Goal: Task Accomplishment & Management: Complete application form

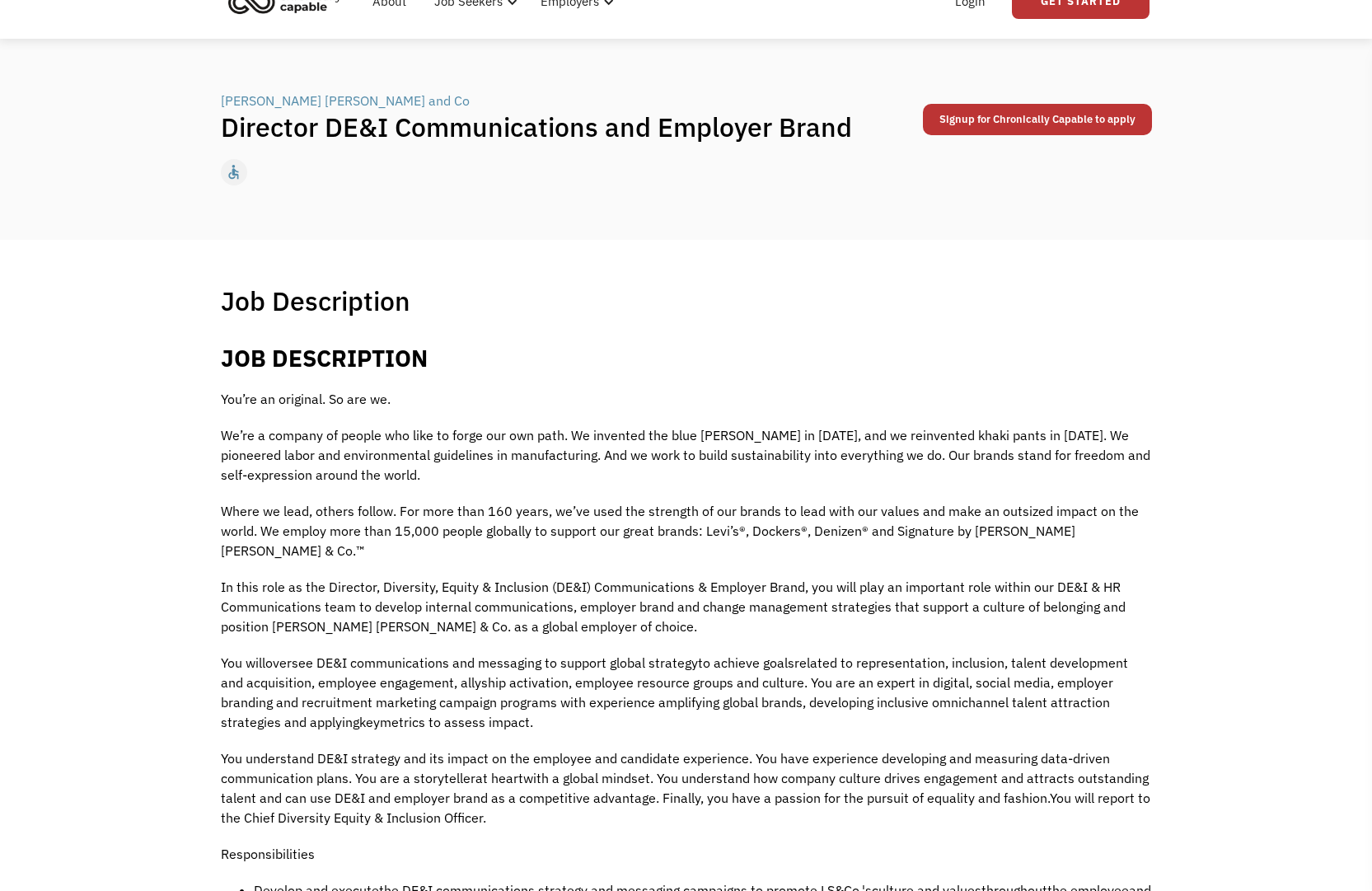
scroll to position [83, 0]
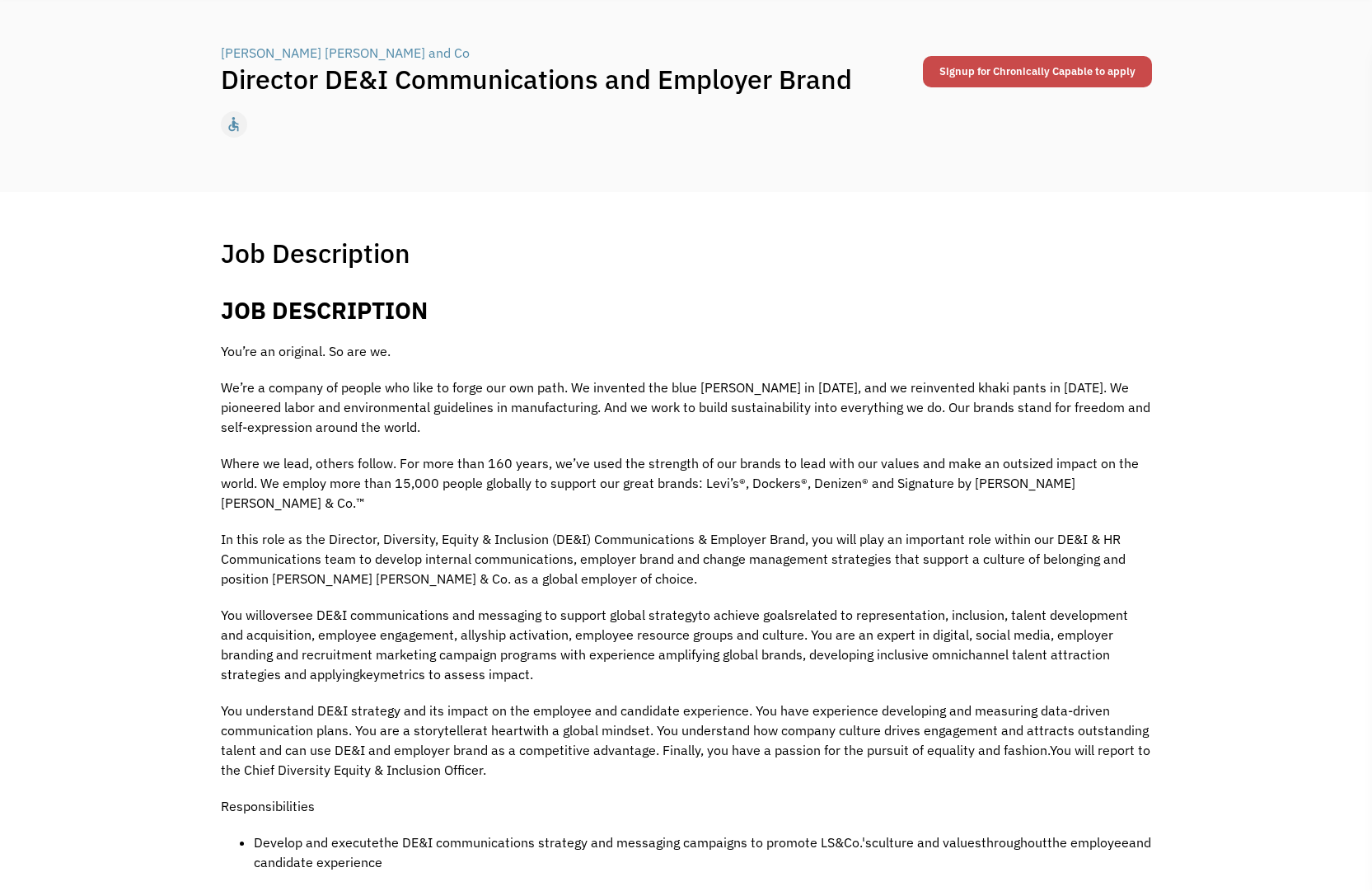
click at [1002, 73] on link "Signup for Chronically Capable to apply" at bounding box center [1037, 72] width 229 height 31
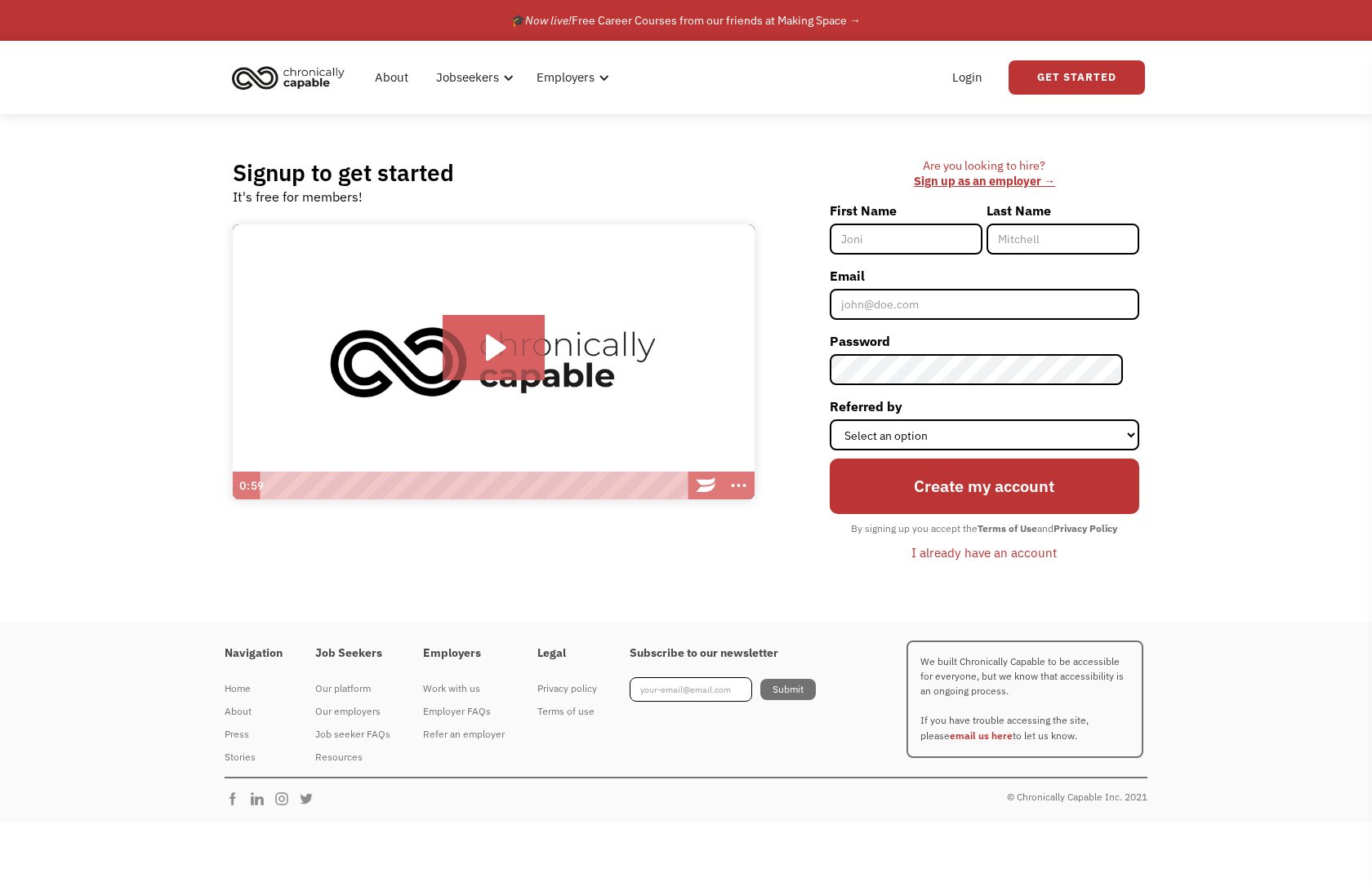
click at [879, 238] on input "First Name" at bounding box center [906, 238] width 153 height 31
type input "[PERSON_NAME]"
click at [908, 307] on input "Email" at bounding box center [984, 304] width 309 height 31
type input "[EMAIL_ADDRESS][DOMAIN_NAME]"
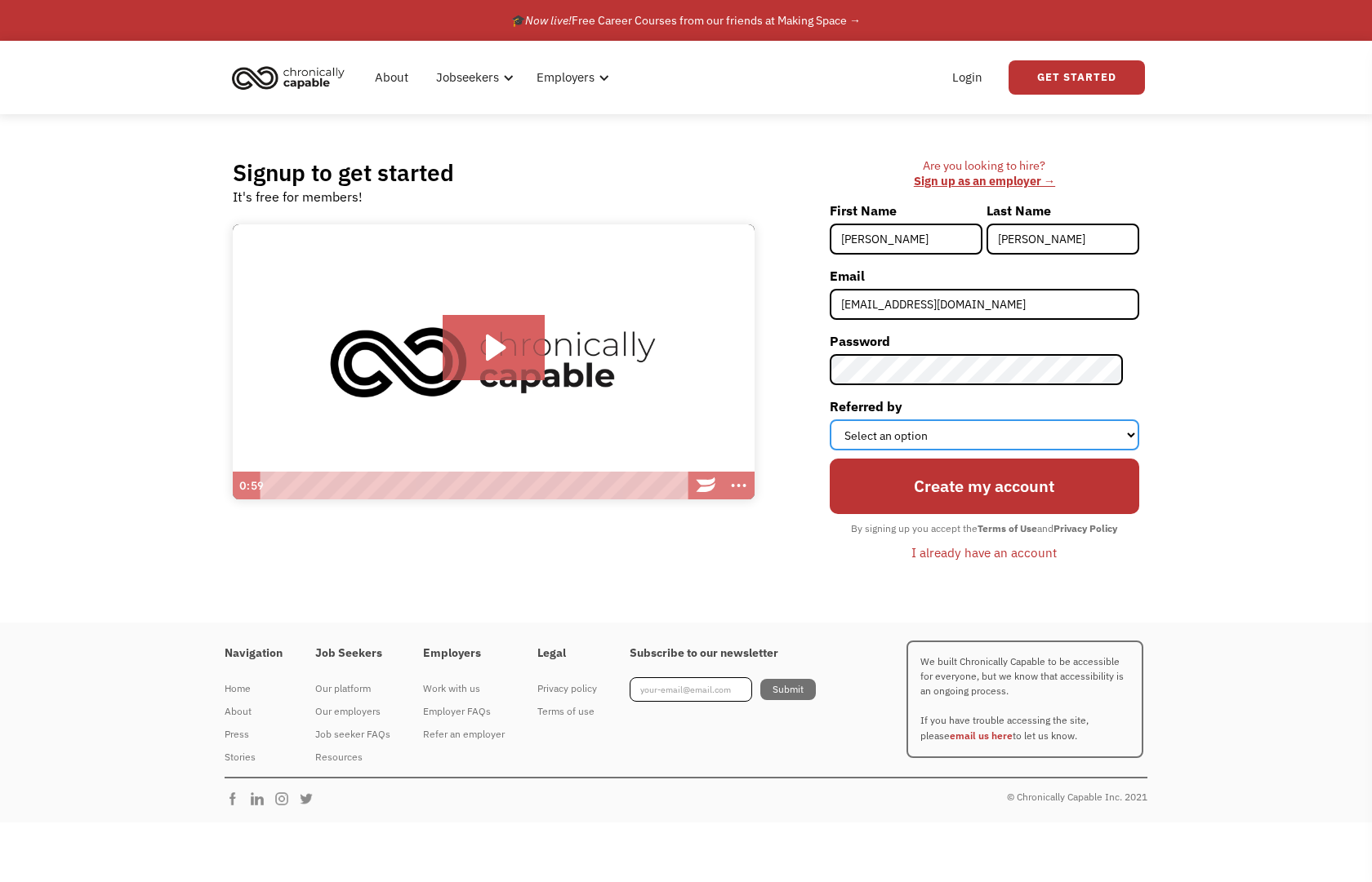
click at [934, 438] on select "Select an option Instagram Facebook Twitter Search Engine News Article Word of …" at bounding box center [984, 434] width 309 height 31
select select "Other"
click at [845, 419] on select "Select an option Instagram Facebook Twitter Search Engine News Article Word of …" at bounding box center [984, 434] width 309 height 31
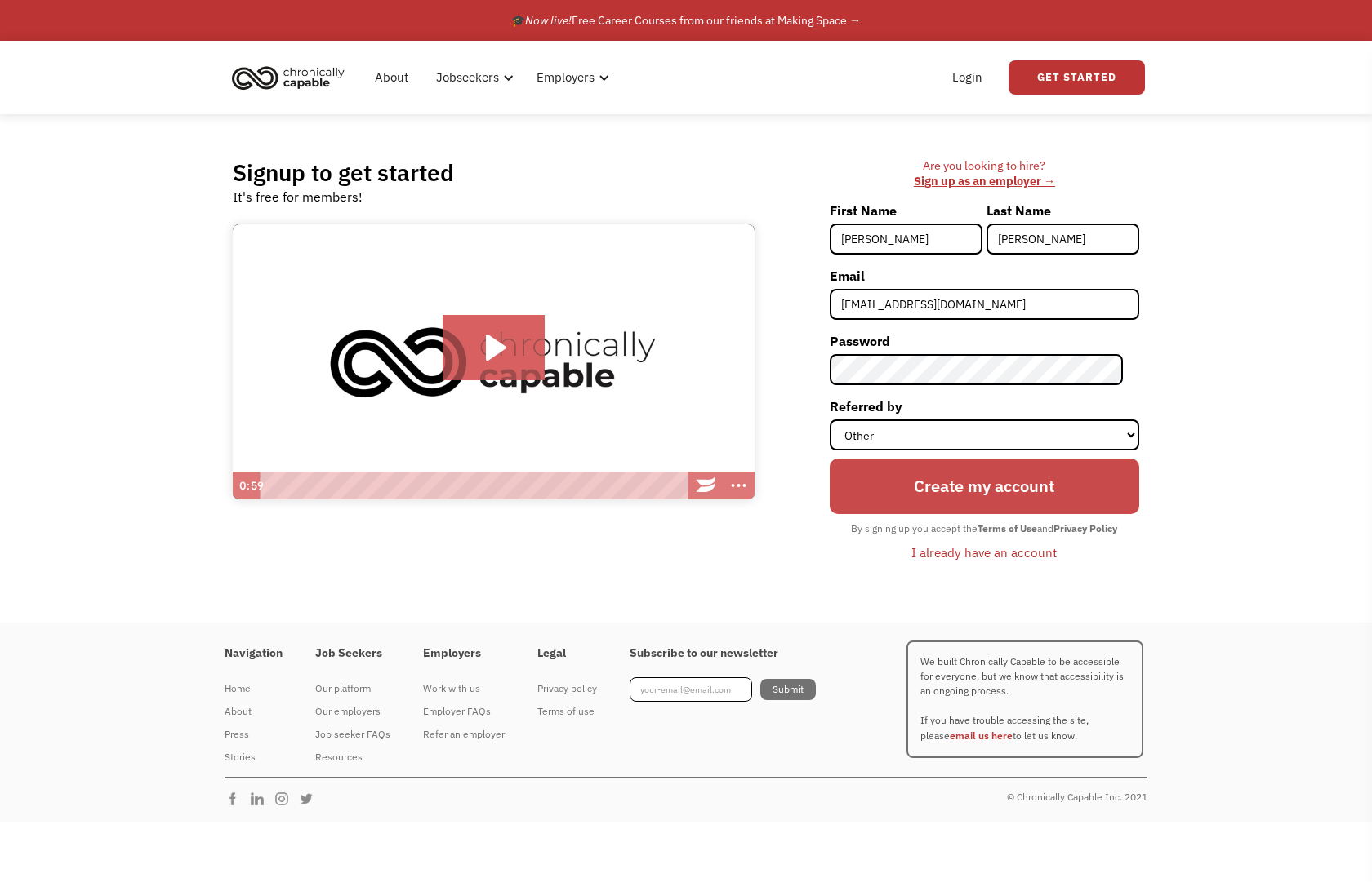
click at [941, 485] on input "Create my account" at bounding box center [984, 486] width 309 height 55
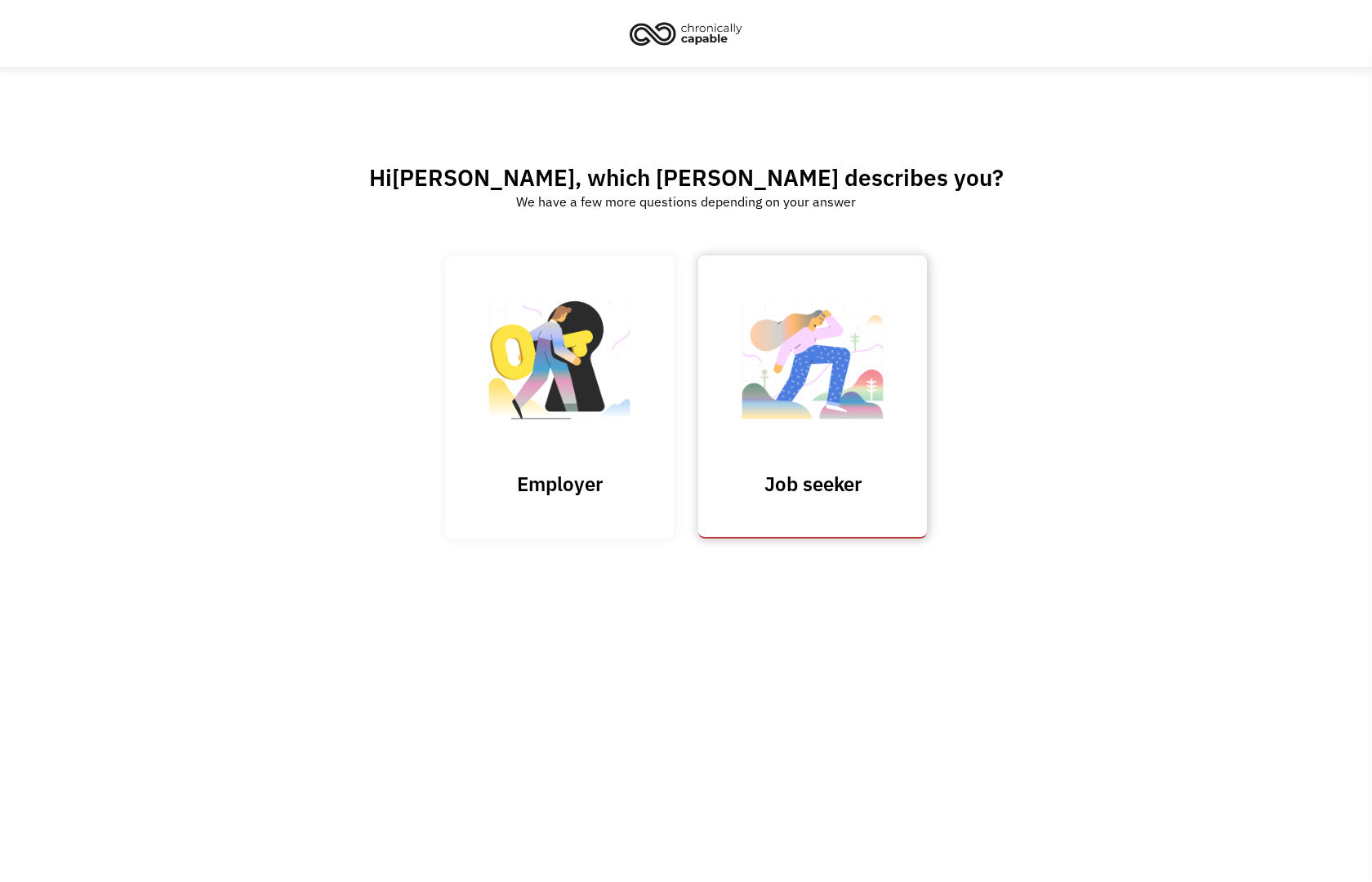
click at [792, 420] on img at bounding box center [812, 368] width 163 height 159
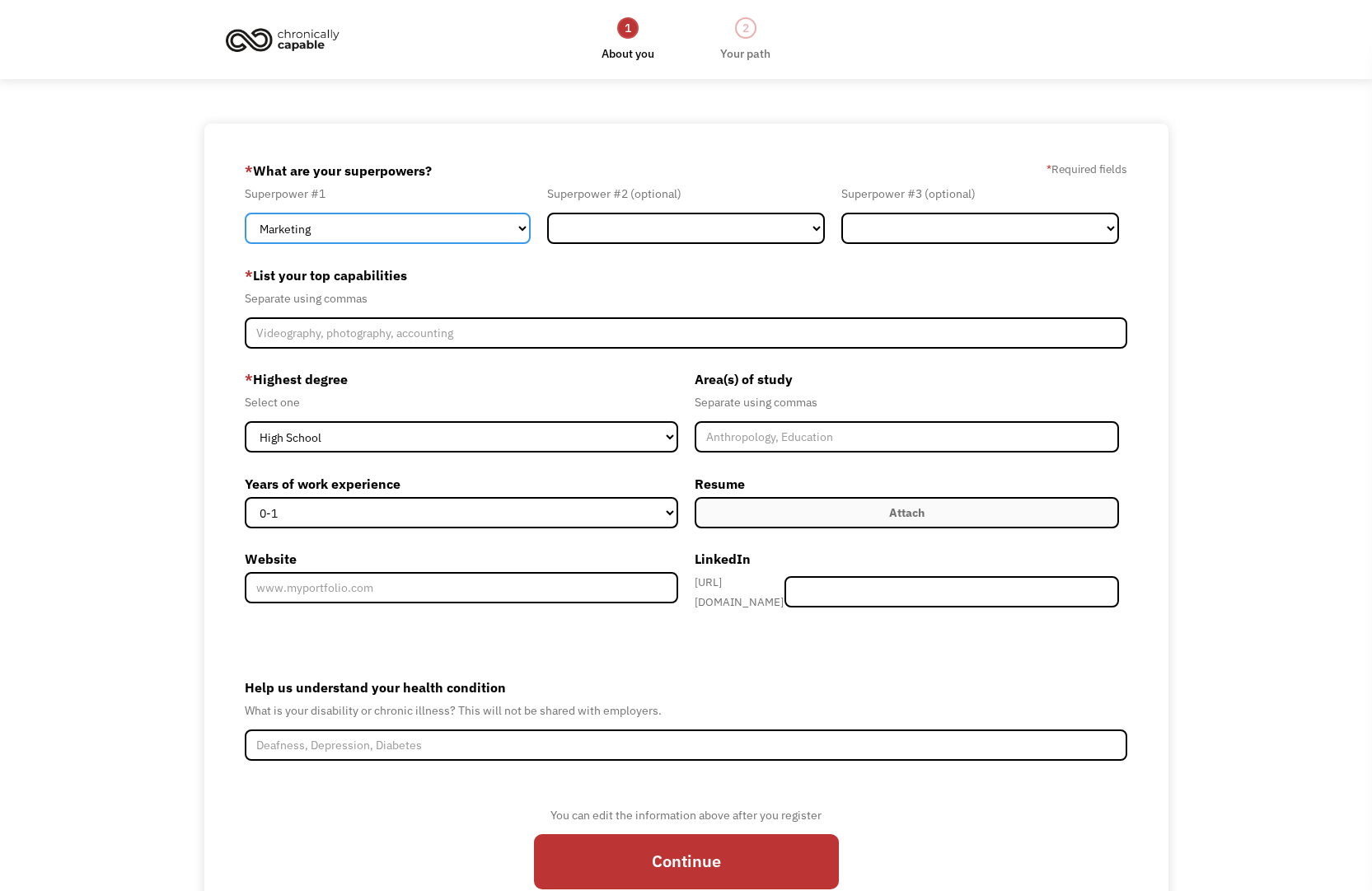
click at [495, 226] on select "Marketing Human Resources Finance Technology Operations Sales Industrial & Manu…" at bounding box center [388, 228] width 286 height 31
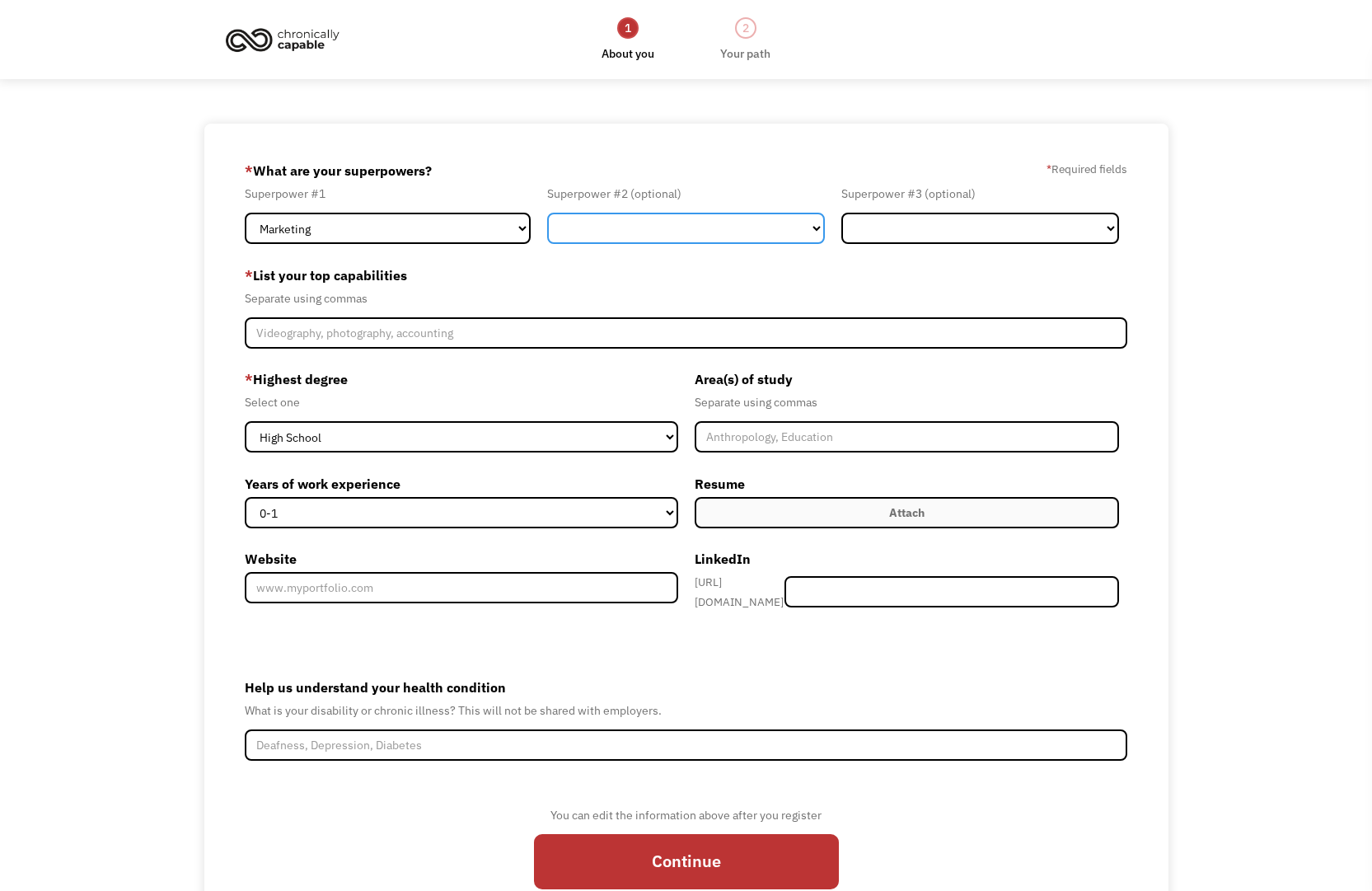
click at [617, 223] on select "Marketing Human Resources Finance Technology Operations Sales Industrial & Manu…" at bounding box center [686, 228] width 278 height 31
select select "Communications & Public Relations"
click at [547, 213] on select "Marketing Human Resources Finance Technology Operations Sales Industrial & Manu…" at bounding box center [686, 228] width 278 height 31
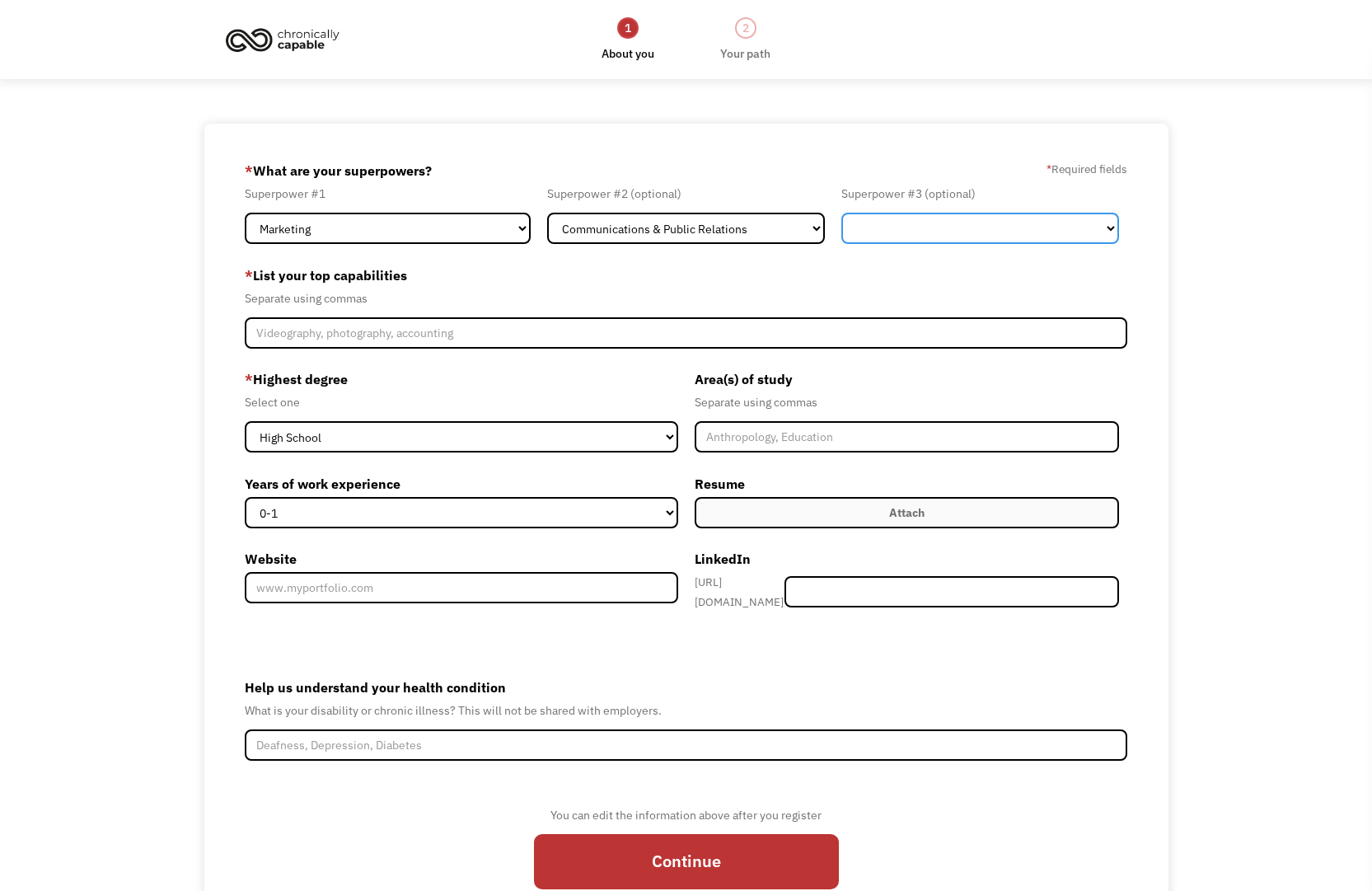
click at [858, 232] on select "Marketing Human Resources Finance Technology Operations Sales Industrial & Manu…" at bounding box center [981, 228] width 278 height 31
select select "Human Resources"
click at [842, 213] on select "Marketing Human Resources Finance Technology Operations Sales Industrial & Manu…" at bounding box center [981, 228] width 278 height 31
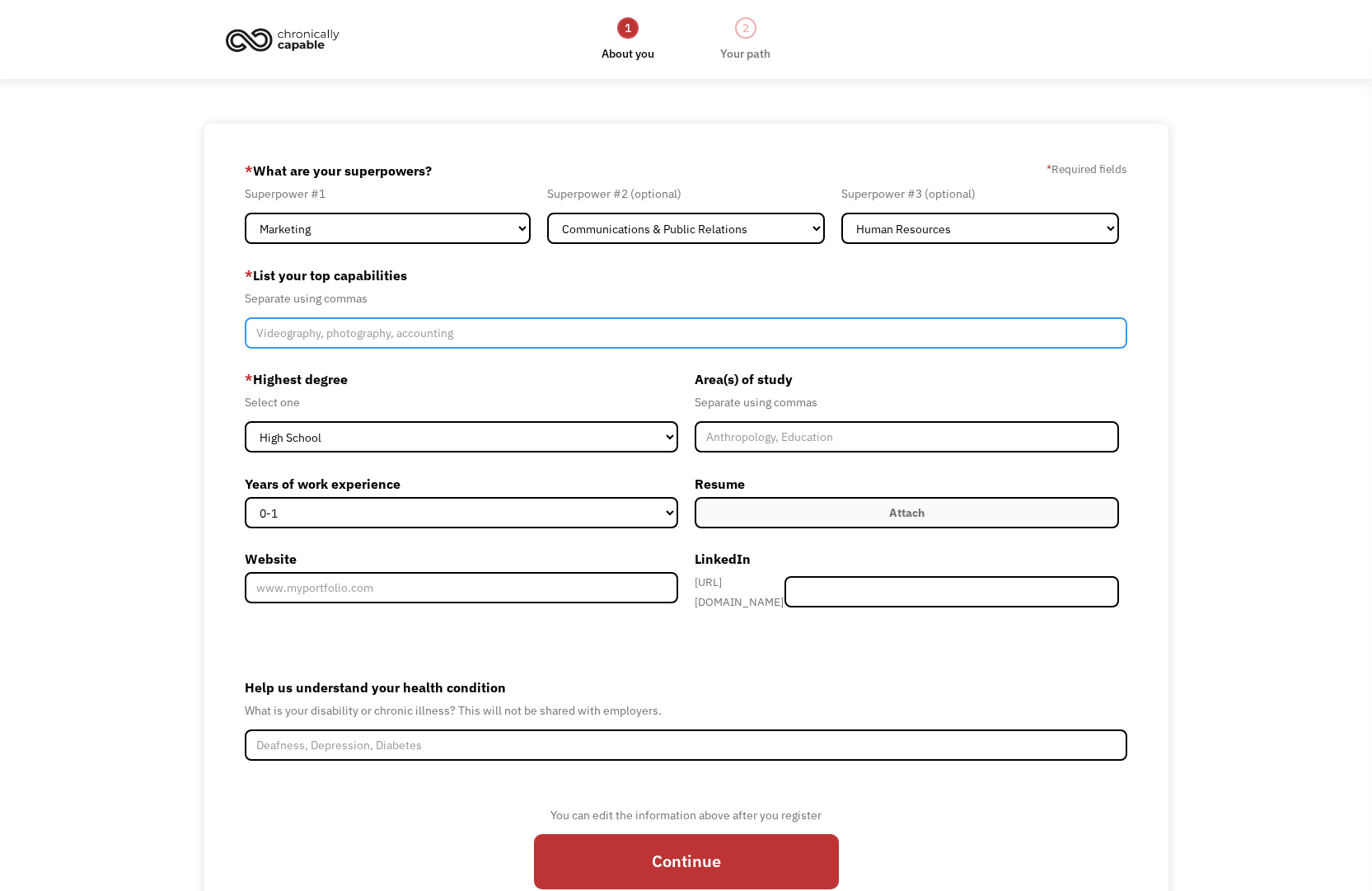
click at [431, 333] on input "Member-Create-Step1" at bounding box center [685, 333] width 881 height 31
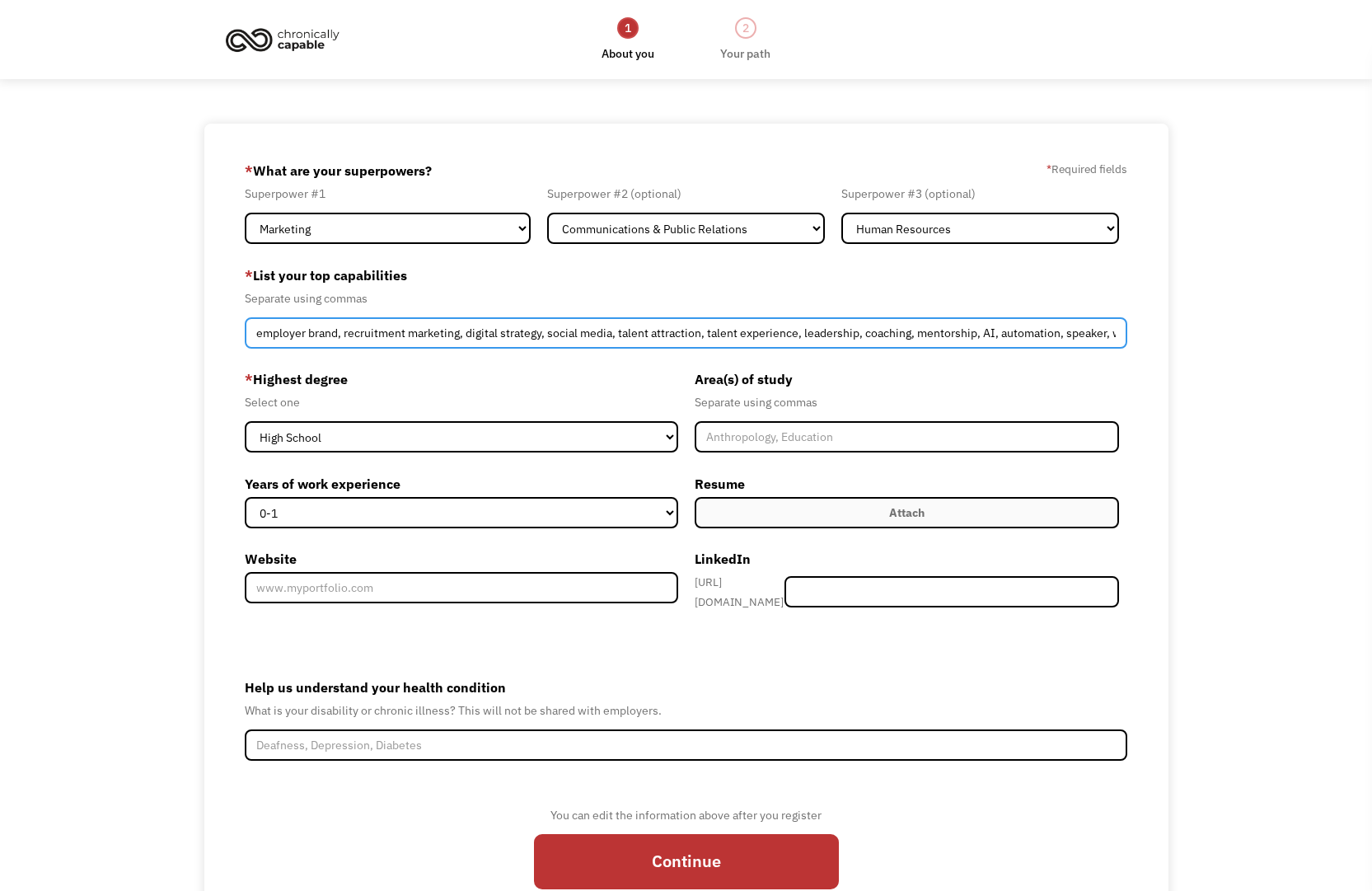
click at [1089, 328] on input "employer brand, recruitment marketing, digital strategy, social media, talent a…" at bounding box center [685, 333] width 881 height 31
drag, startPoint x: 1092, startPoint y: 329, endPoint x: 1162, endPoint y: 333, distance: 70.1
click at [1162, 333] on div "68d0254007aeb5517b715bd8 kimberlyjwilkes@gmail.com Kimberly Wilkes Other * What…" at bounding box center [686, 532] width 964 height 818
click at [1119, 332] on input "employer brand, recruitment marketing, digital strategy, social media, talent a…" at bounding box center [685, 333] width 881 height 31
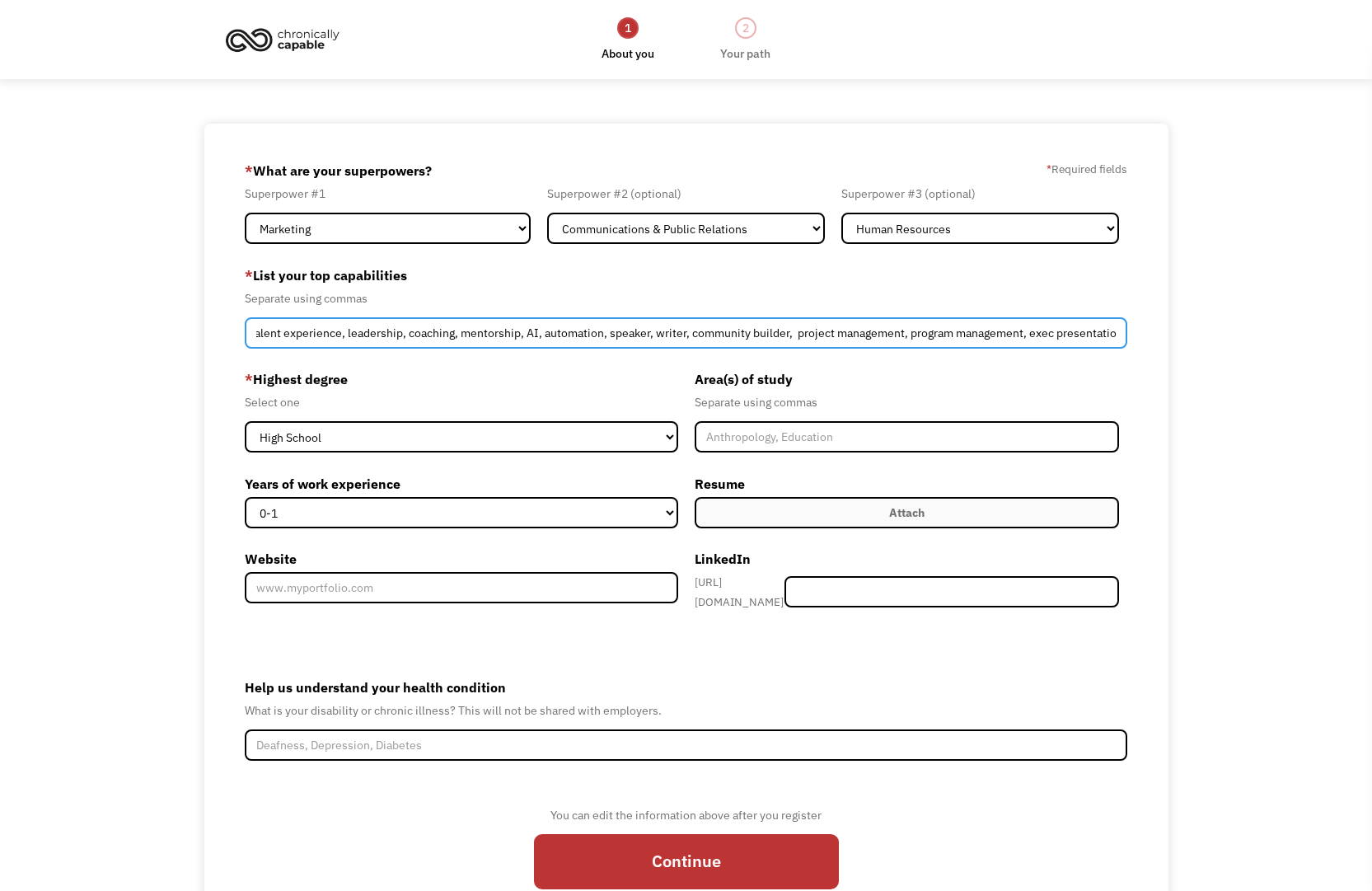
scroll to position [0, 469]
type input "employer brand, recruitment marketing, digital strategy, social media, talent a…"
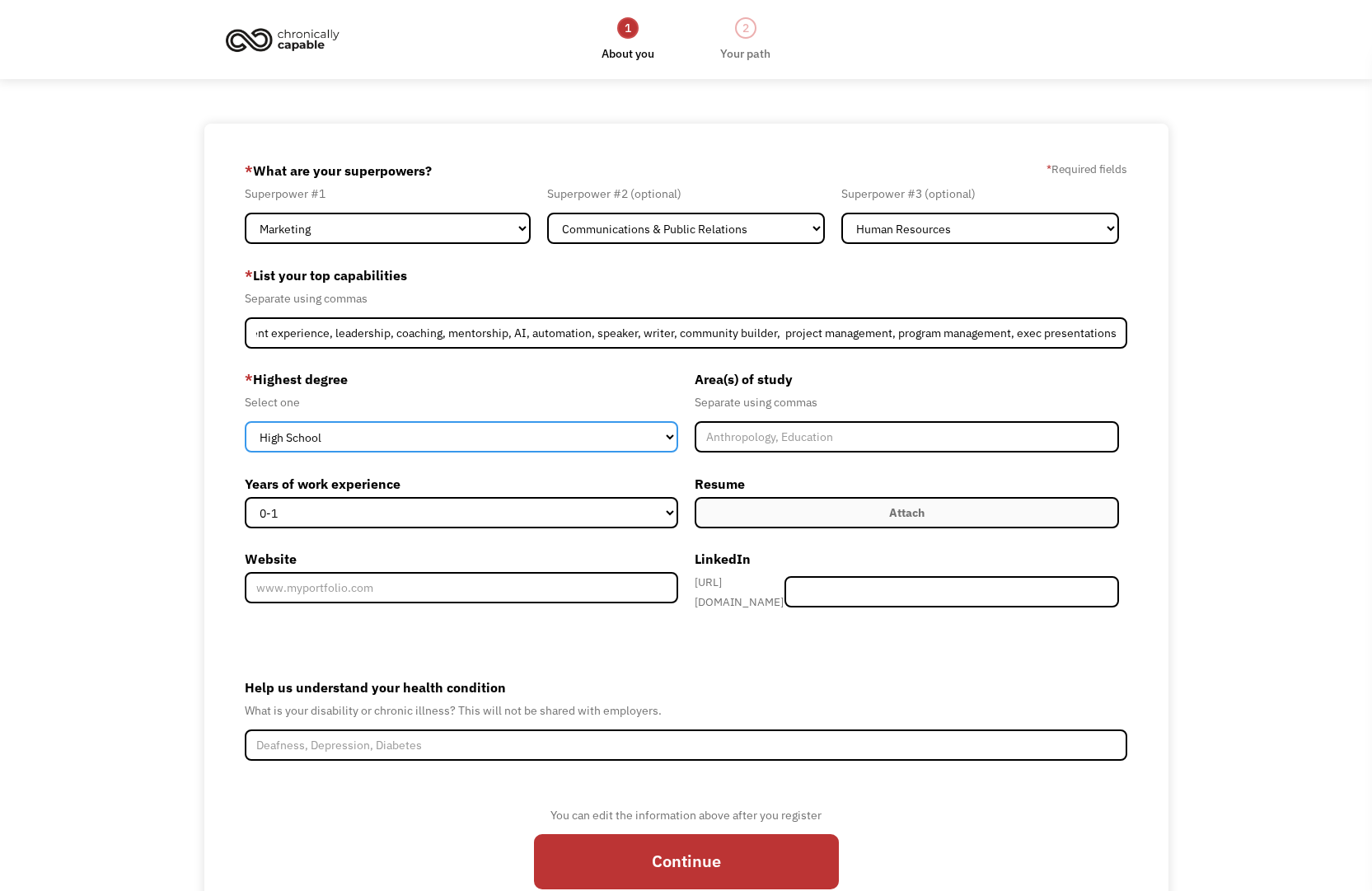
click at [540, 440] on select "High School Associates Bachelors Master's PhD" at bounding box center [461, 436] width 433 height 31
select select "bachelors"
click at [245, 421] on select "High School Associates Bachelors Master's PhD" at bounding box center [461, 436] width 433 height 31
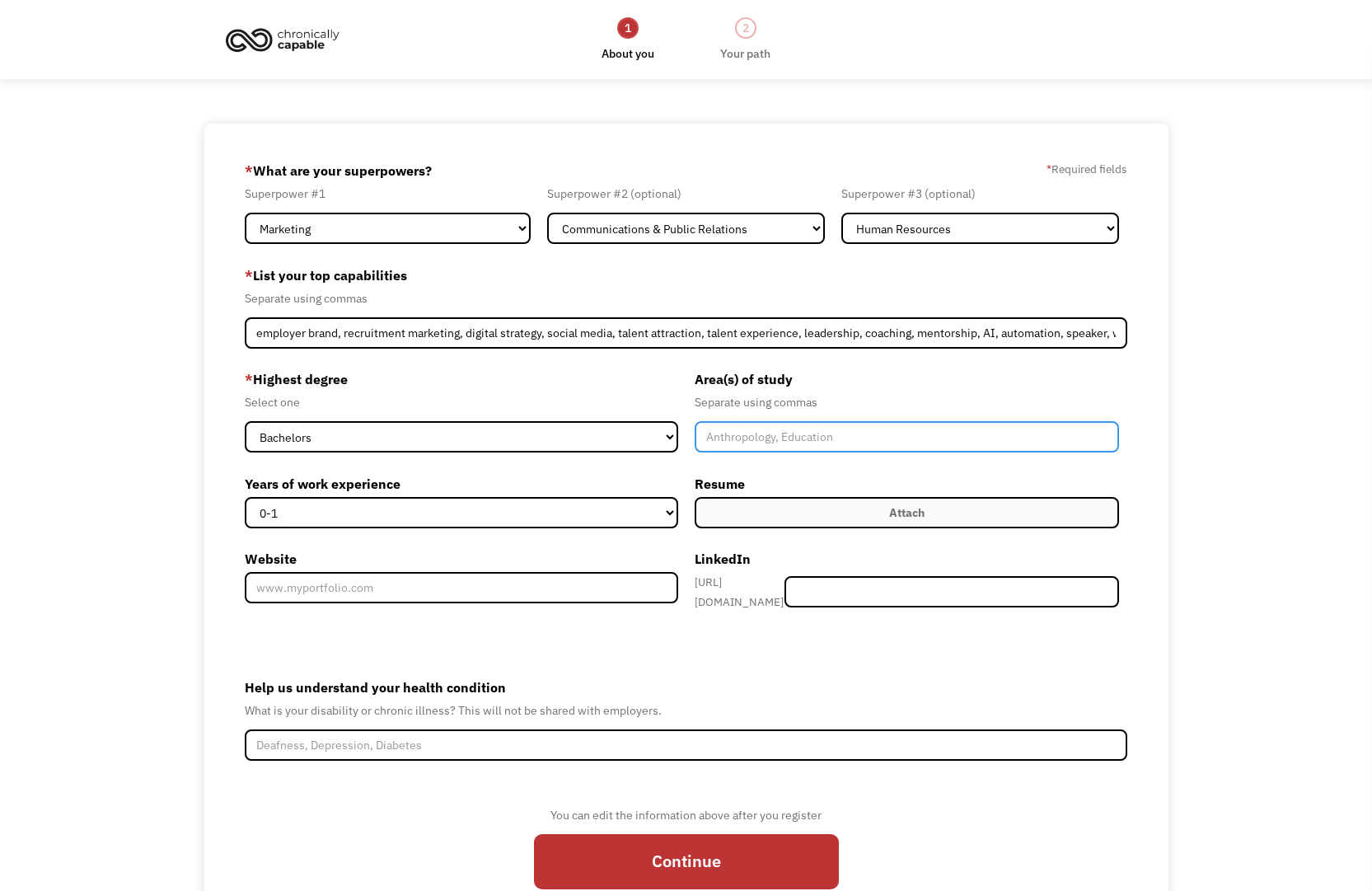
click at [743, 449] on input "Member-Create-Step1" at bounding box center [907, 436] width 424 height 31
type input "Human Resources Management"
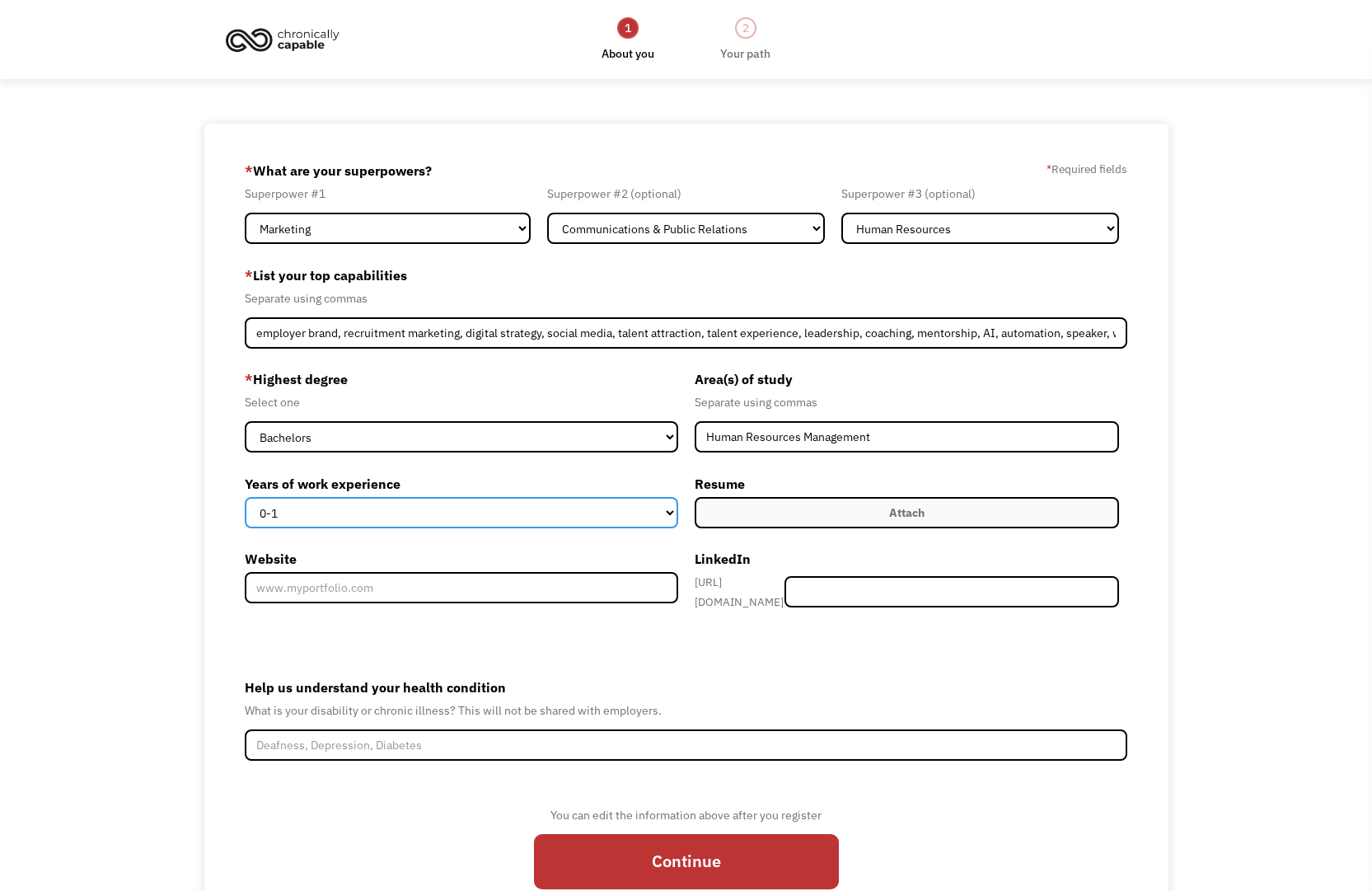
click at [492, 515] on select "0-1 2-4 5-10 11-15 15+" at bounding box center [461, 512] width 433 height 31
click at [245, 497] on select "0-1 2-4 5-10 11-15 15+" at bounding box center [461, 512] width 433 height 31
click at [453, 517] on select "0-1 2-4 5-10 11-15 15+" at bounding box center [461, 512] width 433 height 31
select select "15+"
click at [245, 497] on select "0-1 2-4 5-10 11-15 15+" at bounding box center [461, 512] width 433 height 31
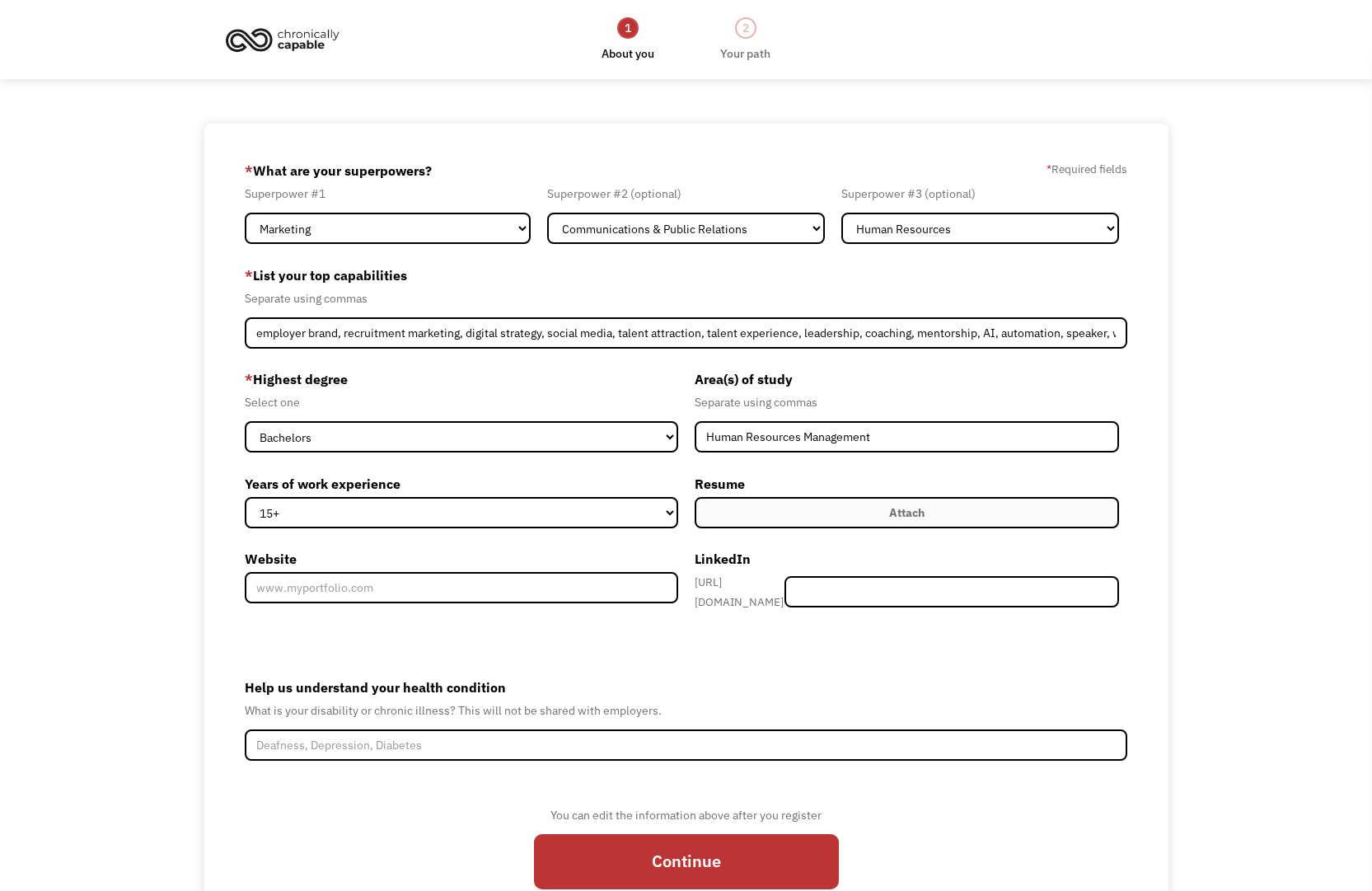
click at [738, 522] on label "Attach" at bounding box center [907, 512] width 424 height 31
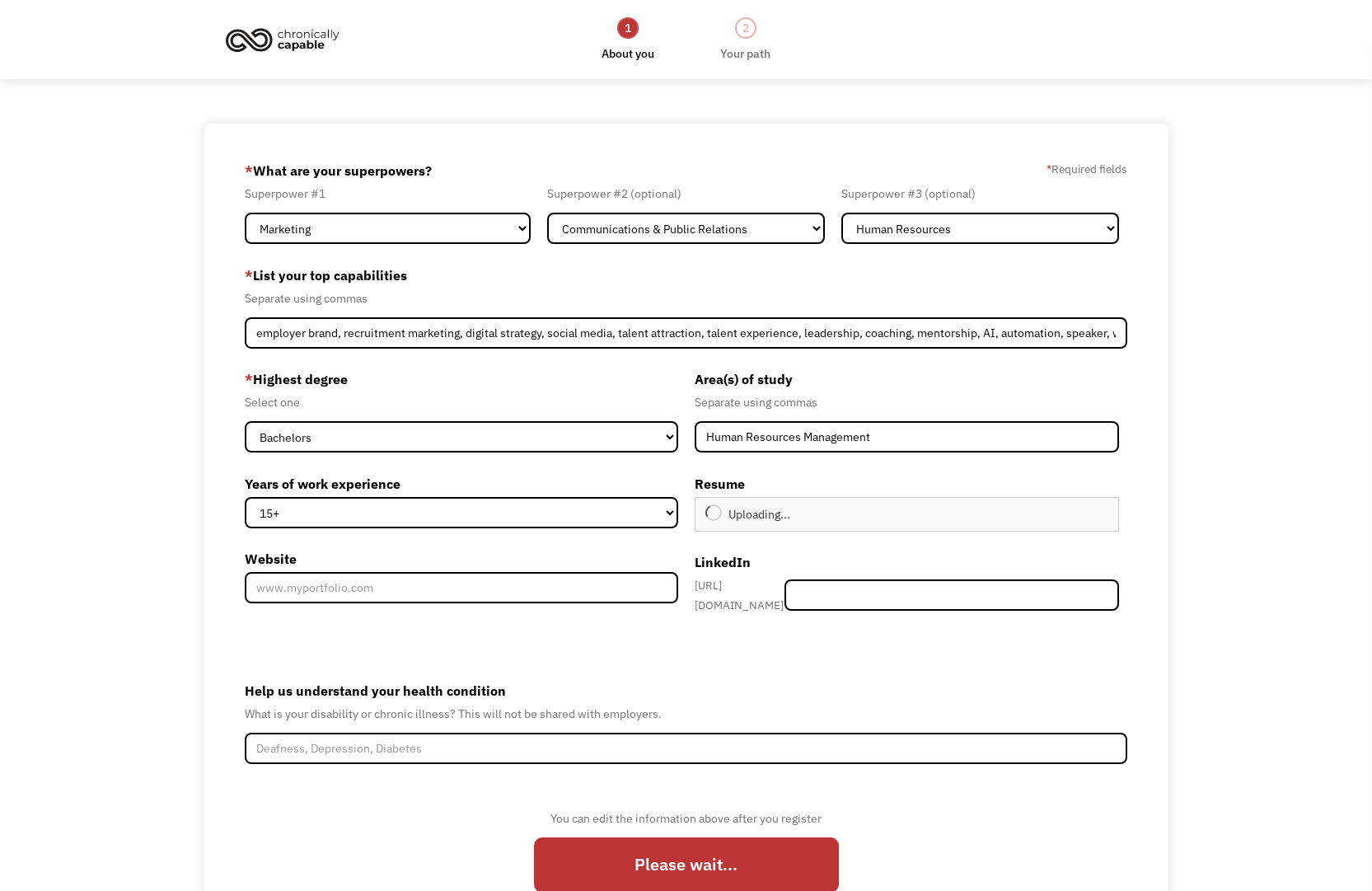
type input "Continue"
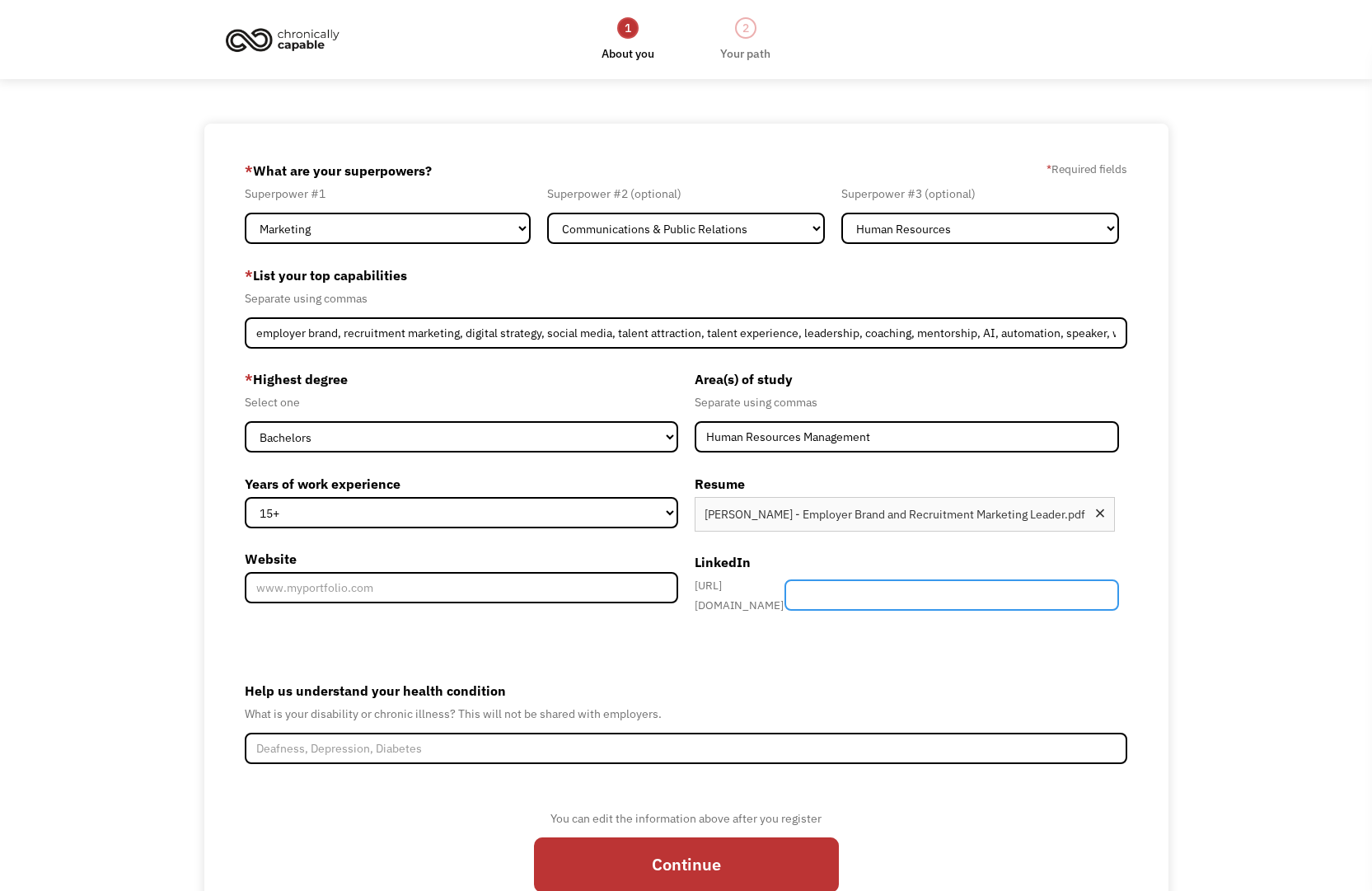
click at [873, 601] on input "Member-Create-Step1" at bounding box center [951, 595] width 334 height 31
paste input "https://www.linkedin.com/in/kimberlywilkes/"
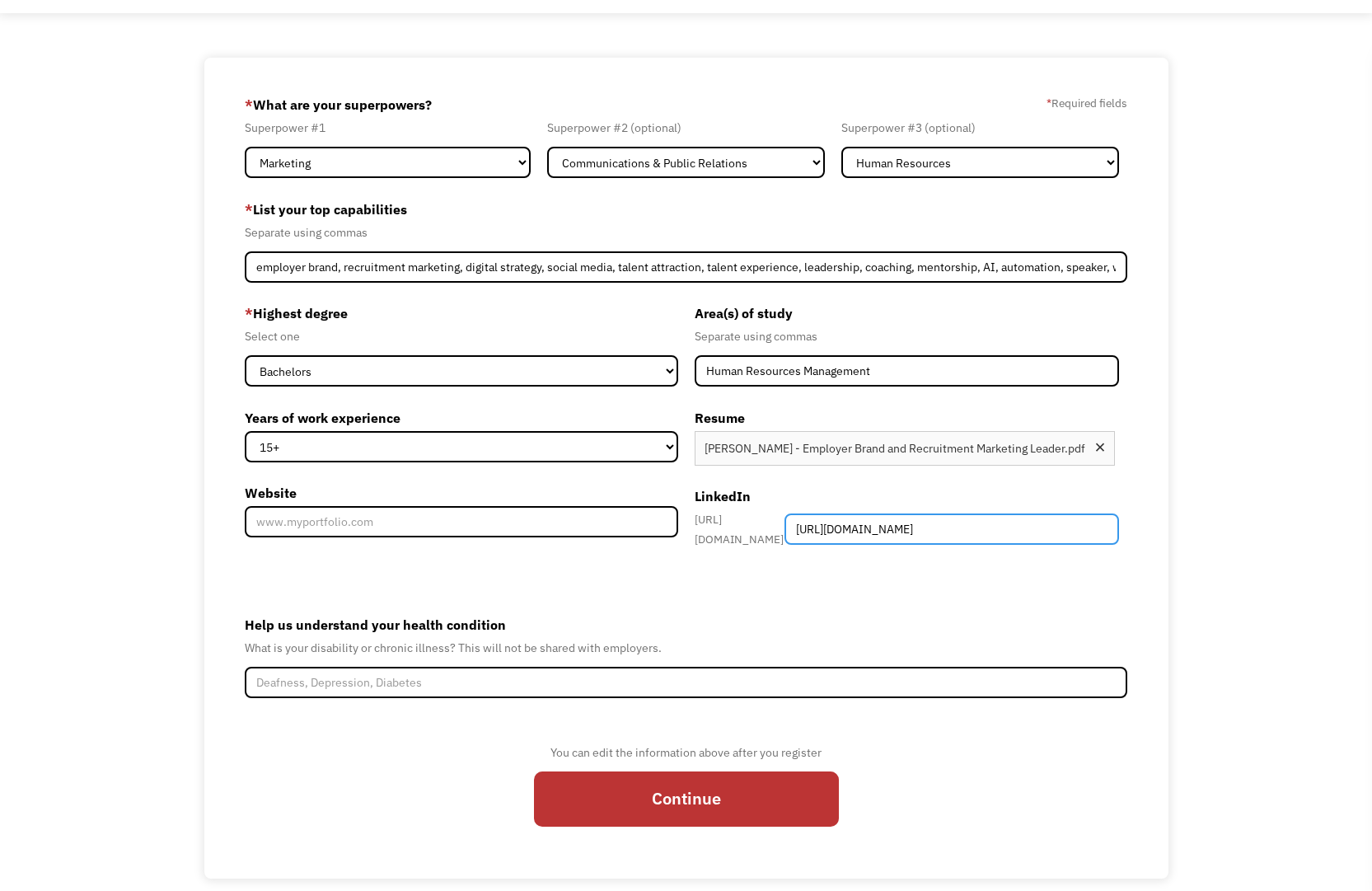
scroll to position [90, 0]
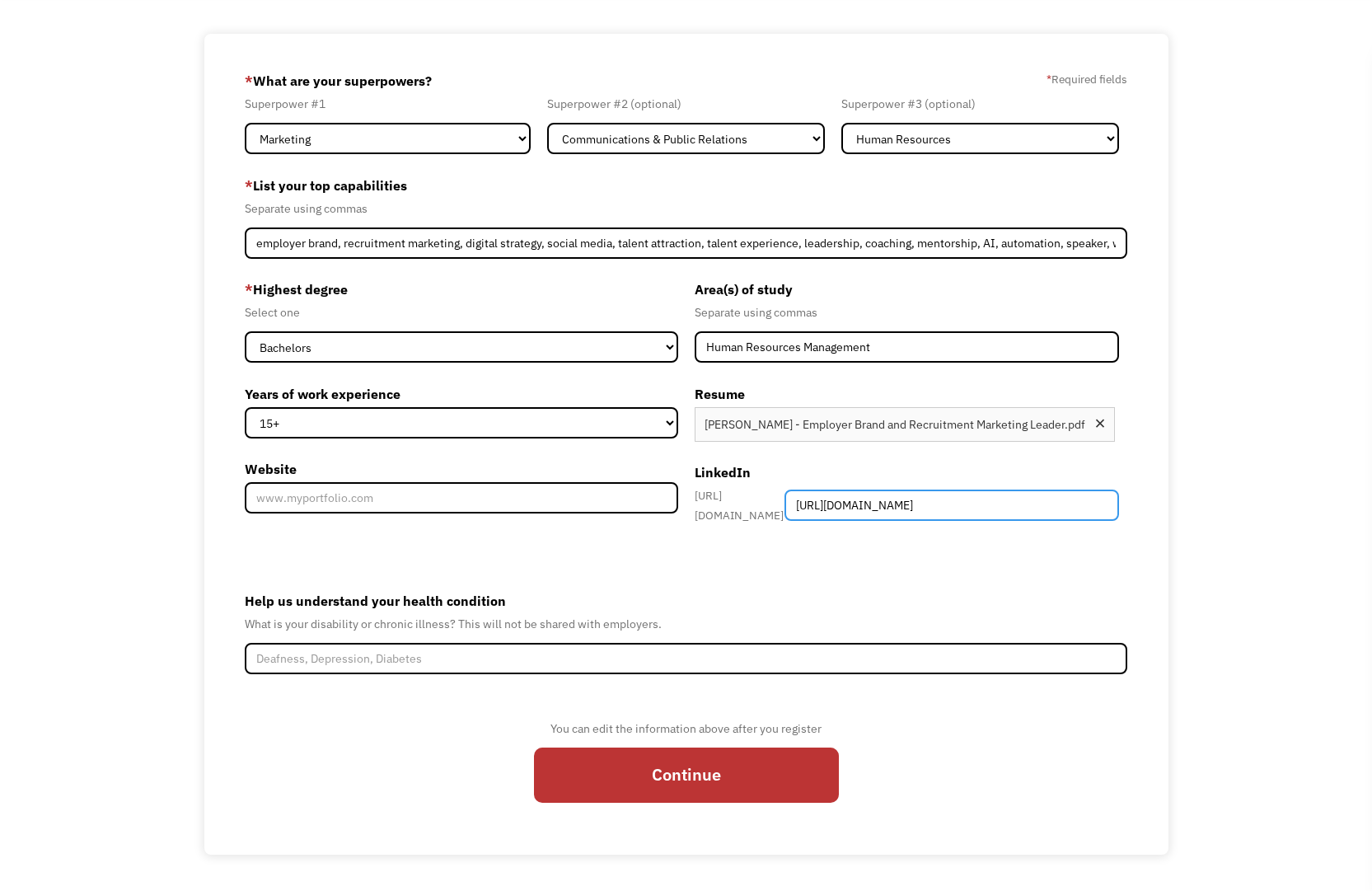
type input "https://www.linkedin.com/in/kimberlywilkes/"
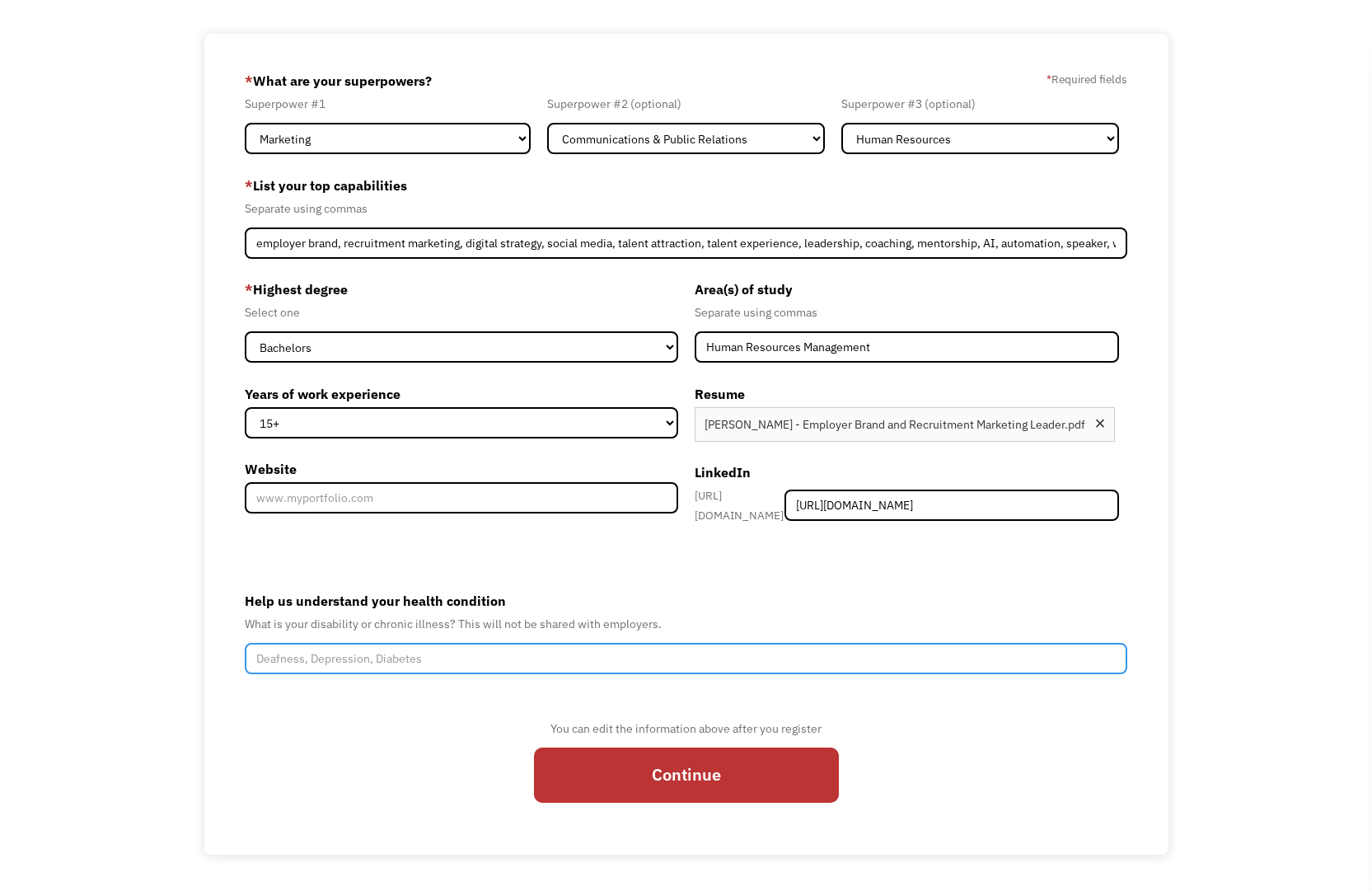
click at [566, 648] on input "Help us understand your health condition" at bounding box center [685, 659] width 881 height 31
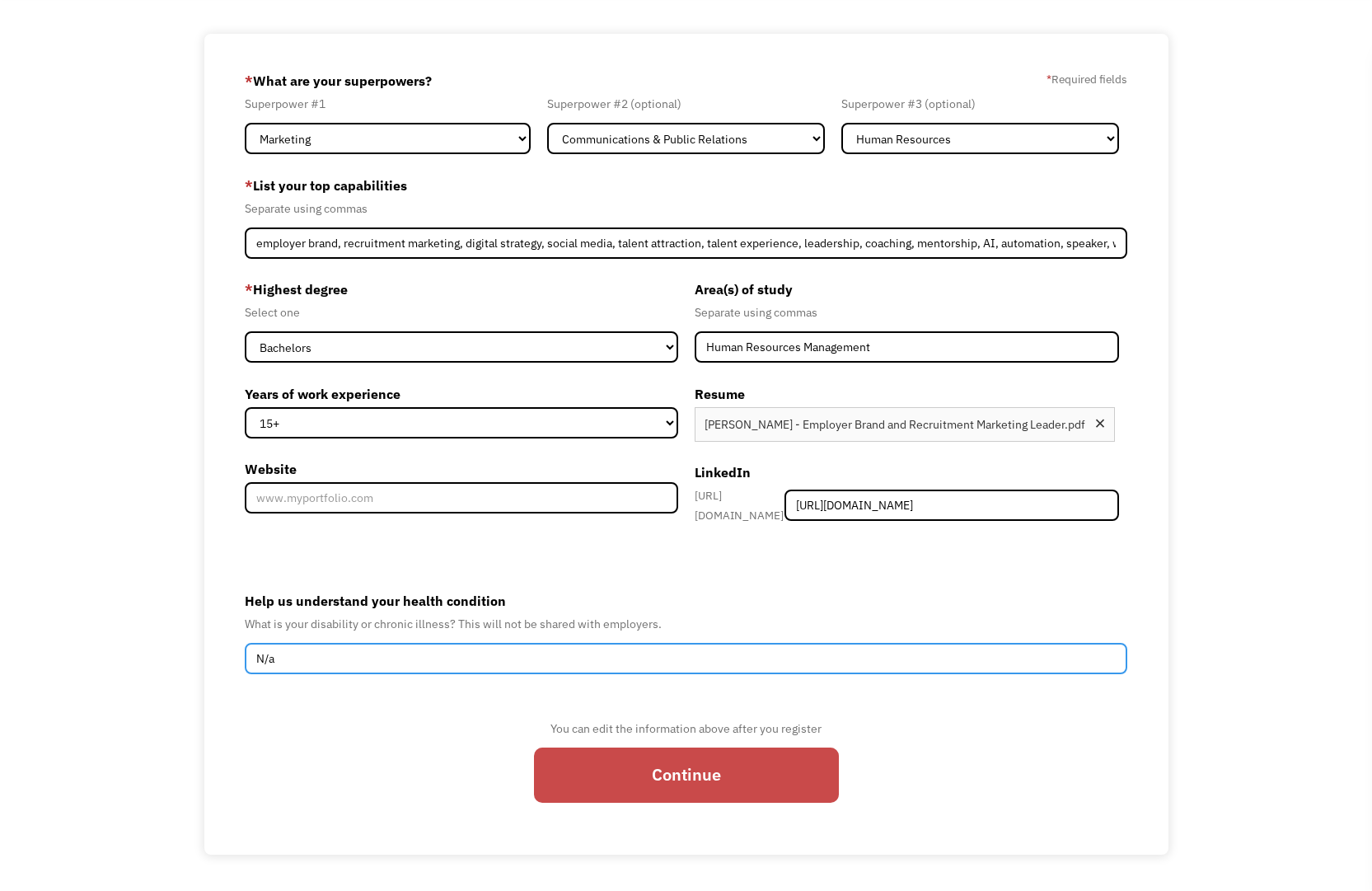
type input "N/a"
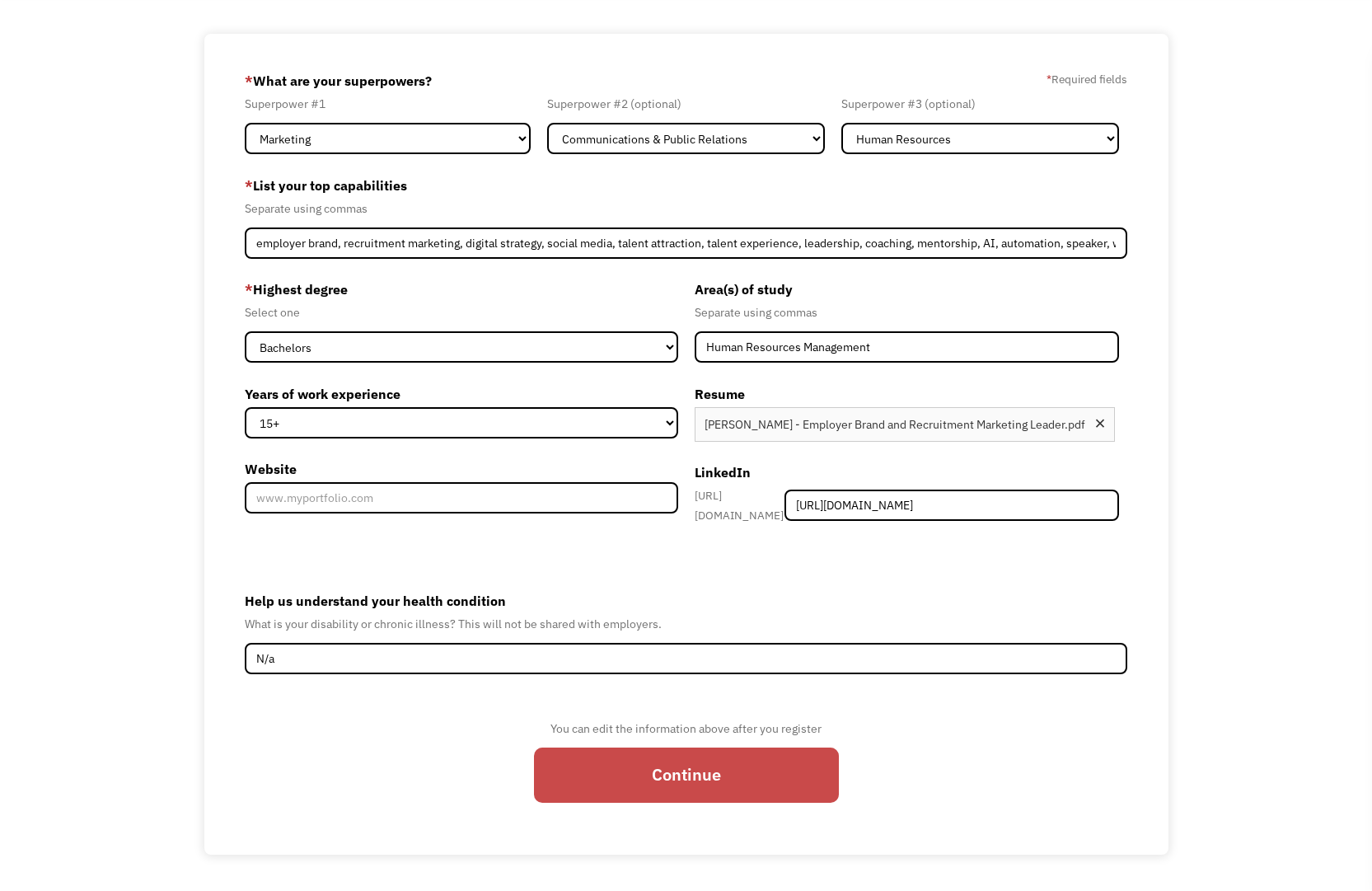
click at [709, 760] on input "Continue" at bounding box center [686, 776] width 305 height 56
type input "Please wait..."
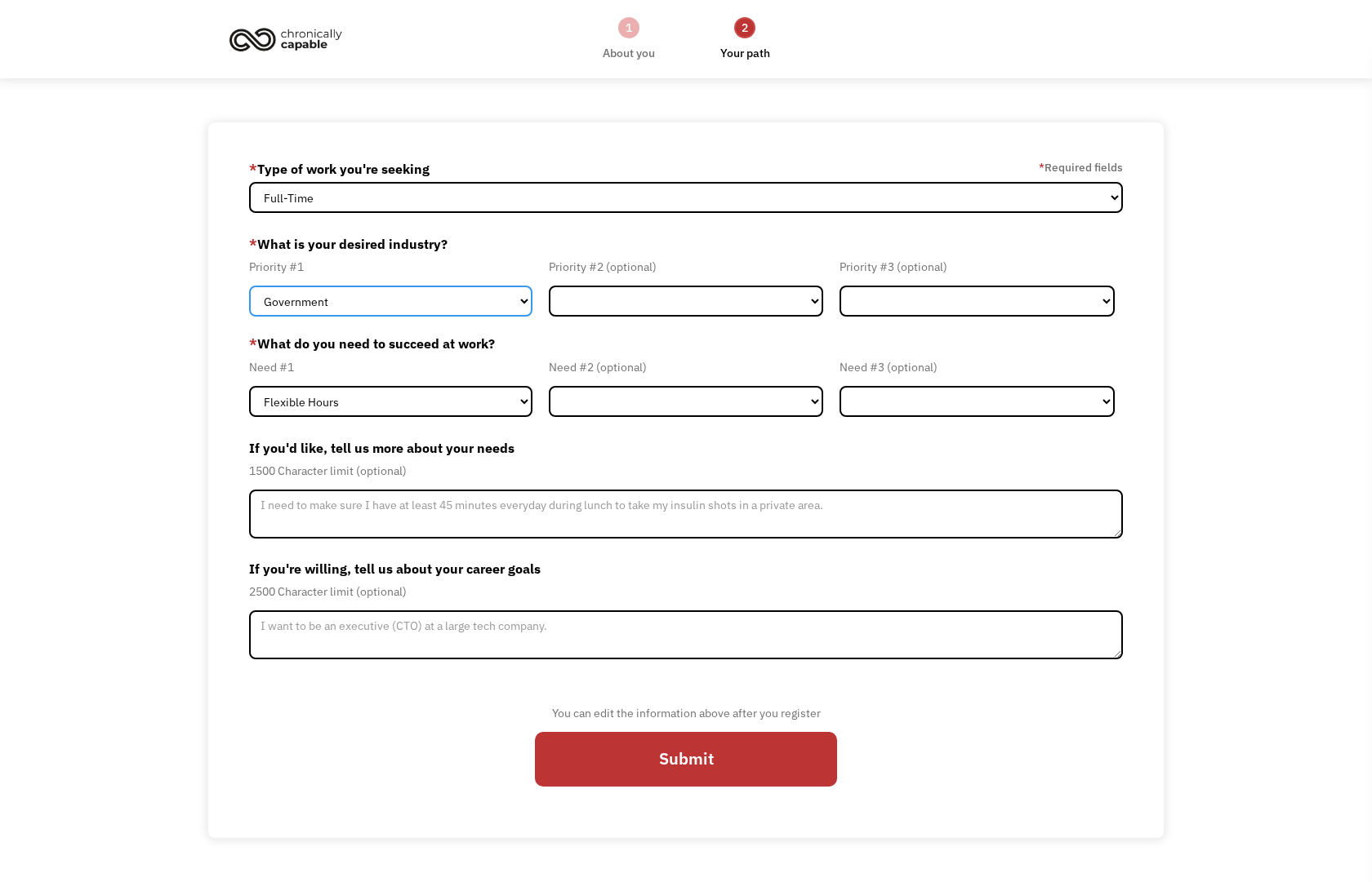
click at [494, 303] on select "Government Finance & Insurance Health & Social Care Tech & Engineering Creative…" at bounding box center [390, 301] width 283 height 31
select select "Tech & Engineering"
click at [249, 286] on select "Government Finance & Insurance Health & Social Care Tech & Engineering Creative…" at bounding box center [390, 301] width 283 height 31
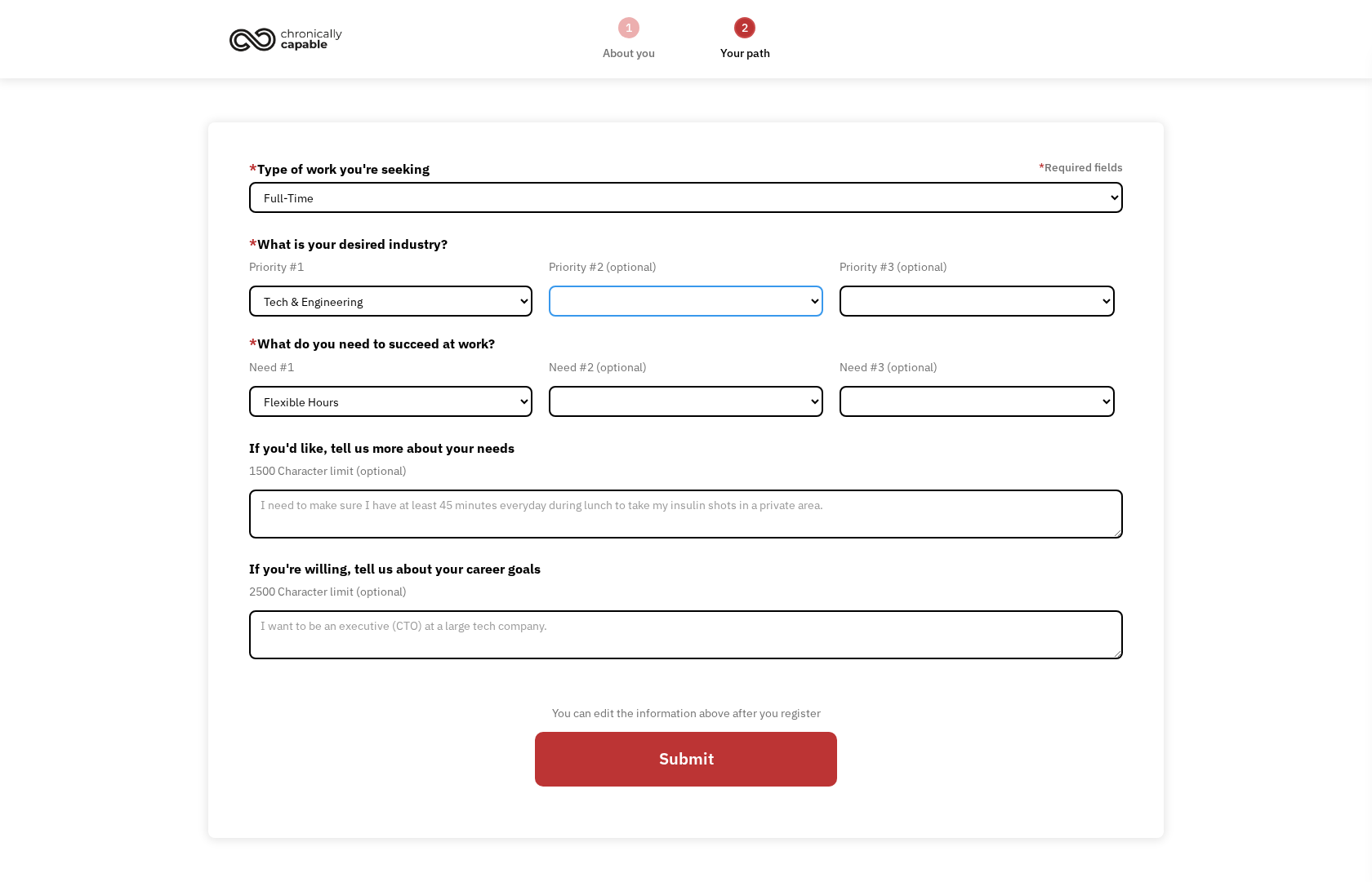
click at [580, 300] on select "Government Finance & Insurance Health & Social Care Tech & Engineering Creative…" at bounding box center [686, 301] width 274 height 31
select select "Health & Social Care"
click at [549, 286] on select "Government Finance & Insurance Health & Social Care Tech & Engineering Creative…" at bounding box center [686, 301] width 274 height 31
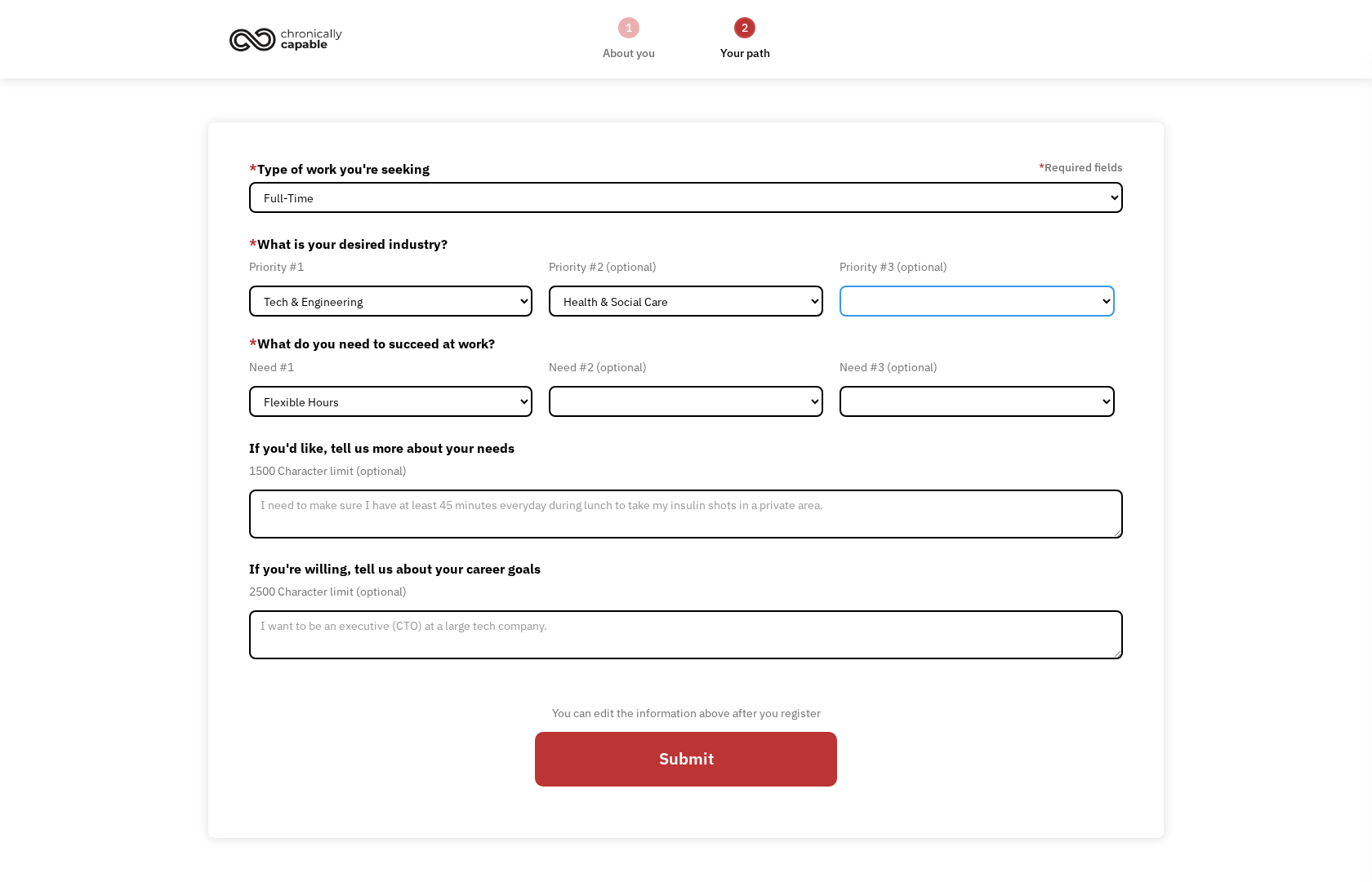
click at [888, 303] on select "Government Finance & Insurance Health & Social Care Tech & Engineering Creative…" at bounding box center [976, 301] width 274 height 31
select select "Other"
click at [839, 286] on select "Government Finance & Insurance Health & Social Care Tech & Engineering Creative…" at bounding box center [976, 301] width 274 height 31
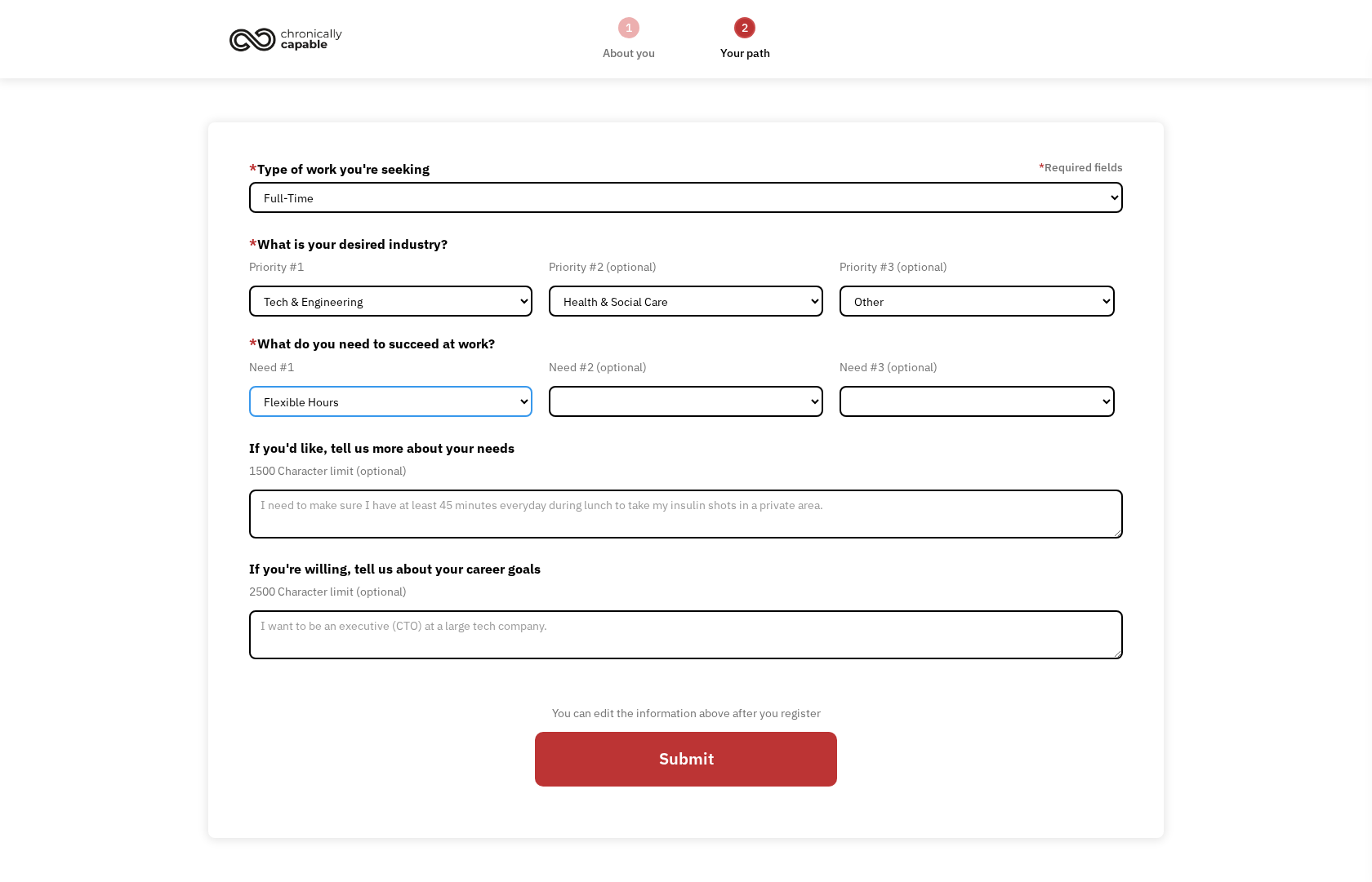
click at [409, 410] on select "Flexible Hours Remote Work Service Animal On-site Accommodations Visual Support…" at bounding box center [390, 401] width 283 height 31
select select "Remote Work"
click at [249, 386] on select "Flexible Hours Remote Work Service Animal On-site Accommodations Visual Support…" at bounding box center [390, 401] width 283 height 31
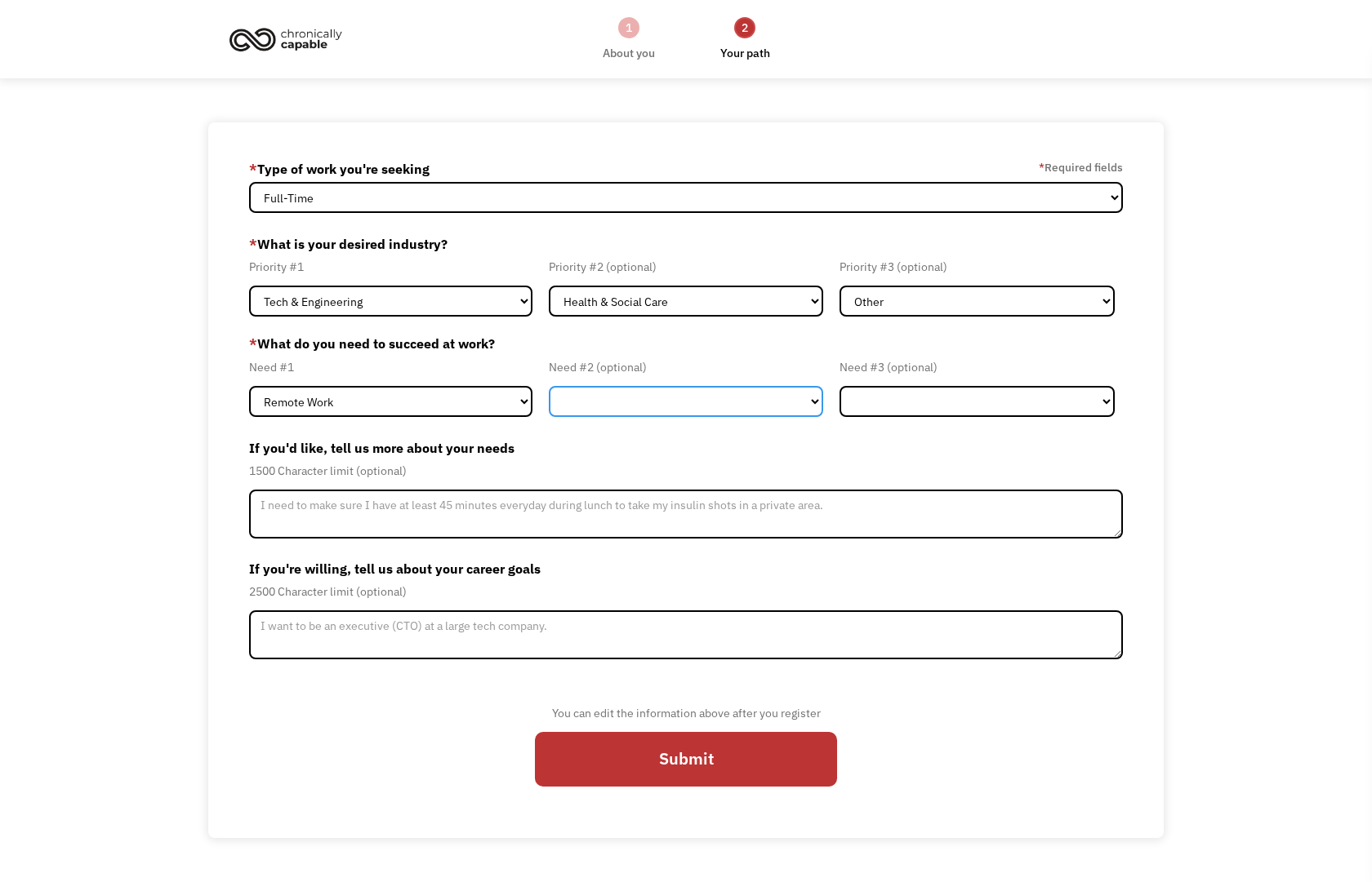
click at [595, 409] on select "Flexible Hours Remote Work Service Animal On-site Accommodations Visual Support…" at bounding box center [686, 401] width 274 height 31
select select "Flexible Hours"
click at [549, 386] on select "Flexible Hours Remote Work Service Animal On-site Accommodations Visual Support…" at bounding box center [686, 401] width 274 height 31
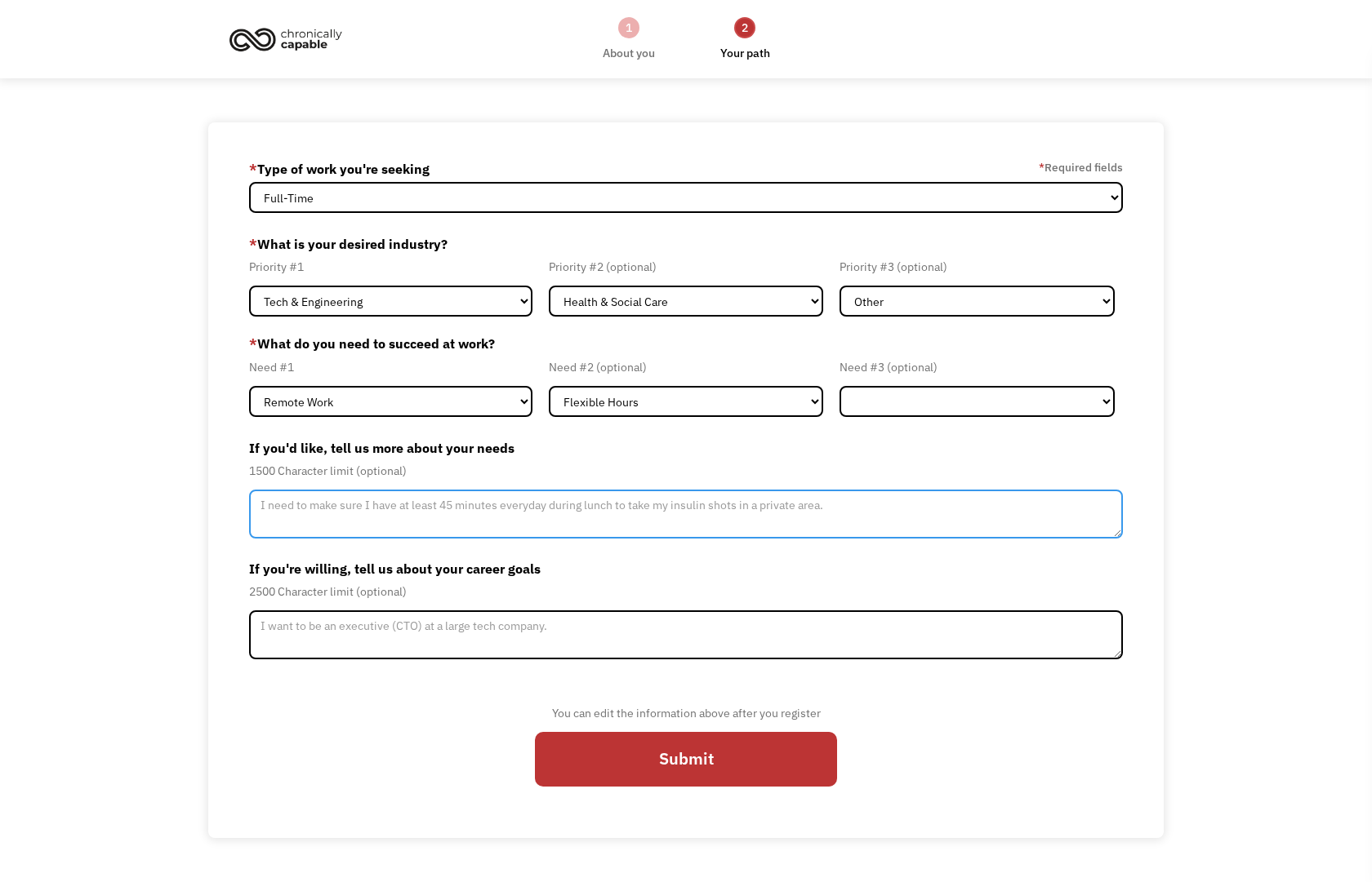
click at [533, 515] on textarea "Member-Update-Form-Step2" at bounding box center [686, 514] width 873 height 49
type textarea "I don't have any other needs at this time."
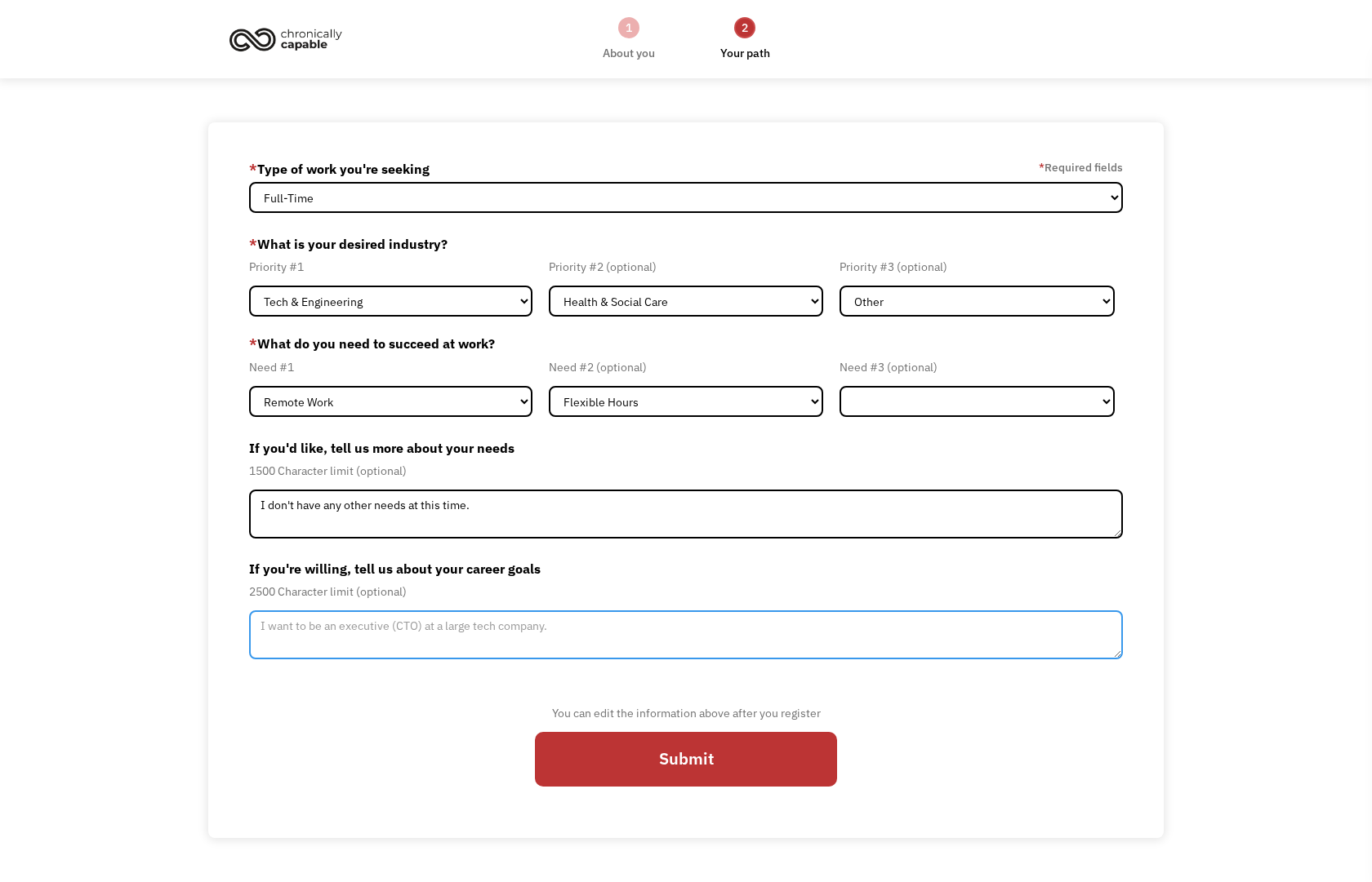
click at [515, 635] on textarea "Member-Update-Form-Step2" at bounding box center [686, 634] width 873 height 49
paste textarea "I’m excited to join a mission-driven company that’s growing quickly and ready t…"
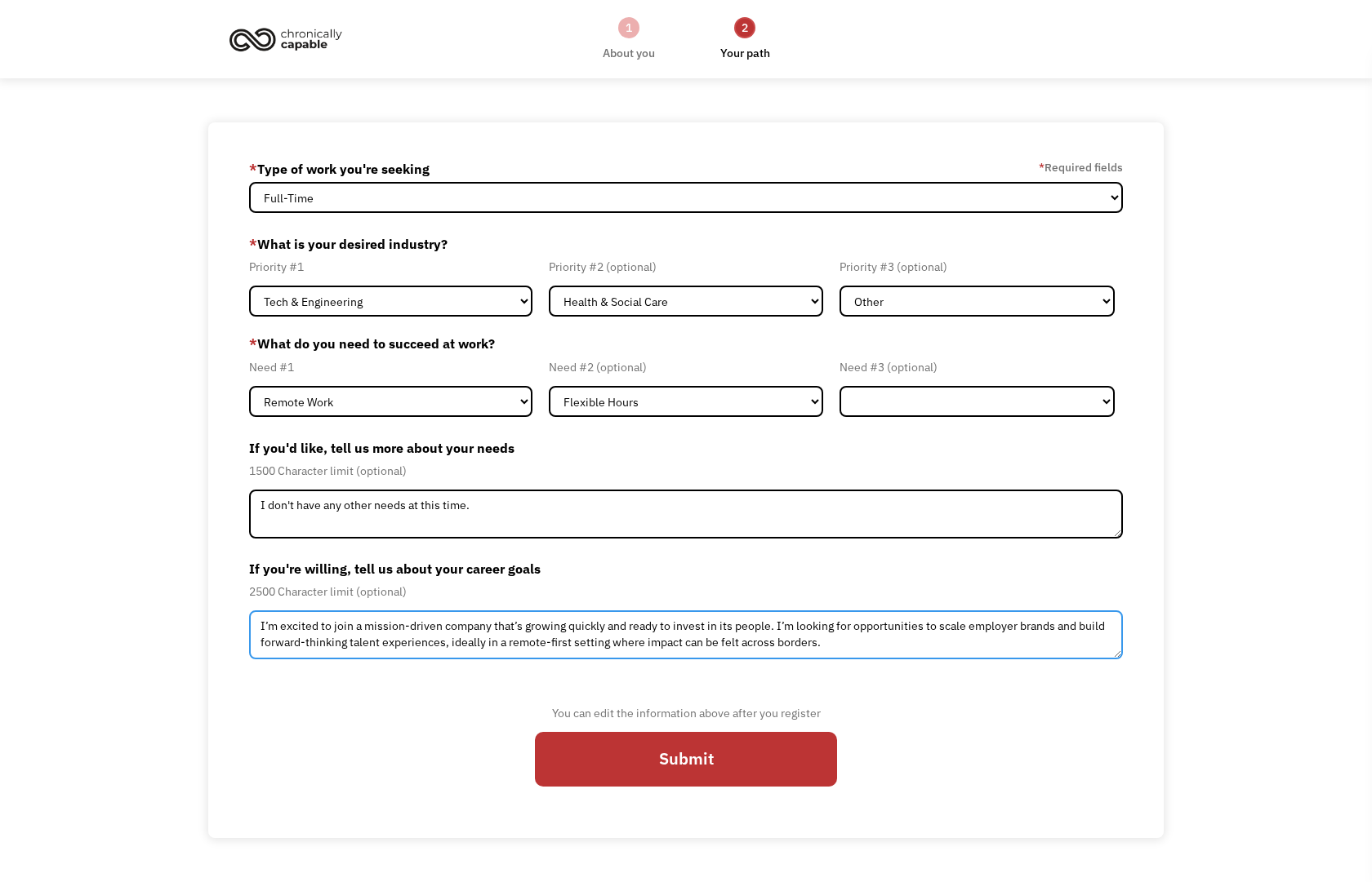
click at [298, 629] on textarea "I’m excited to join a mission-driven company that’s growing quickly and ready t…" at bounding box center [686, 634] width 873 height 49
drag, startPoint x: 608, startPoint y: 642, endPoint x: 822, endPoint y: 654, distance: 214.3
click at [822, 654] on textarea "I'm looking to join a mission-driven company that’s growing quickly and ready t…" at bounding box center [686, 634] width 873 height 49
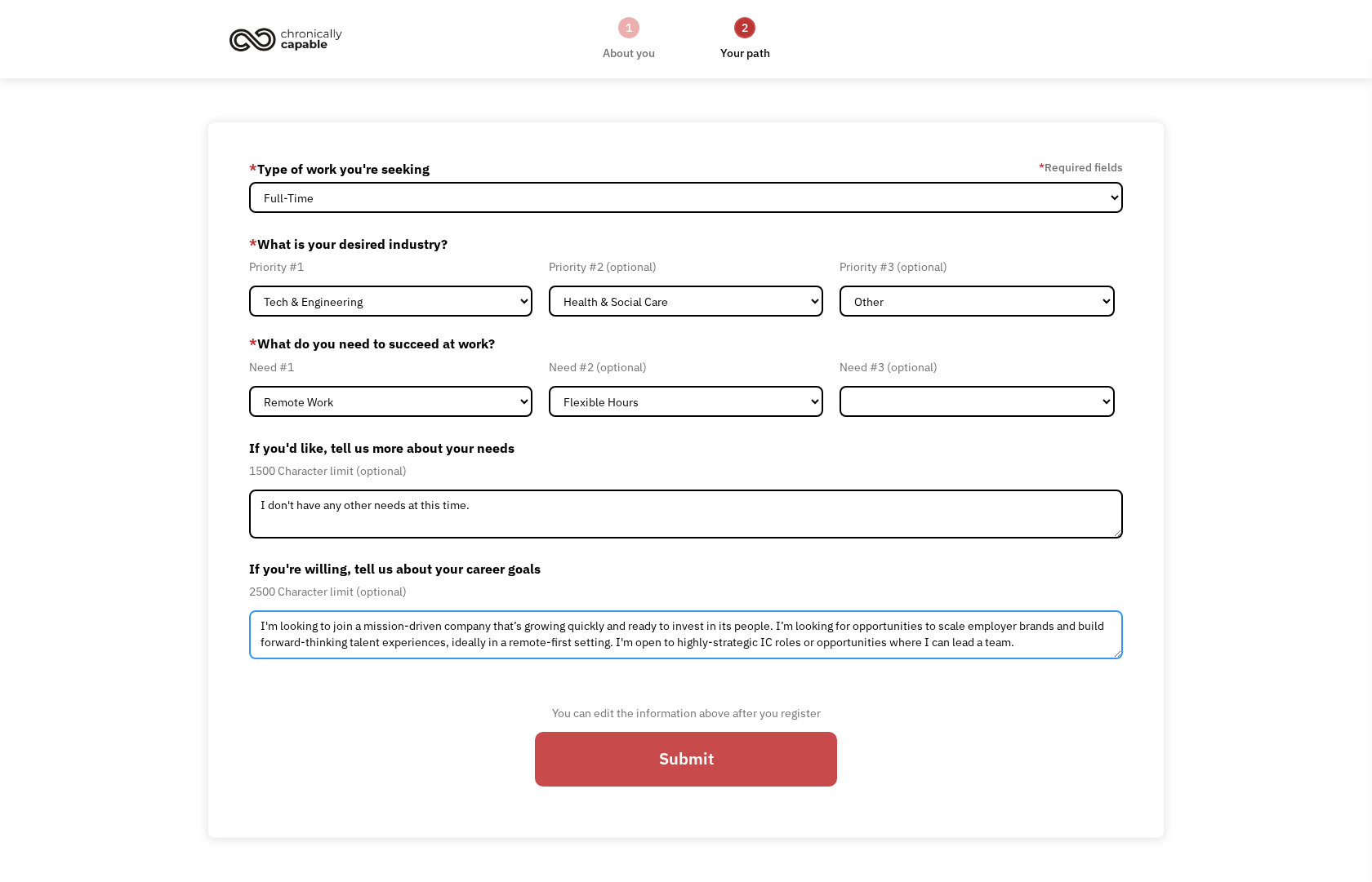
type textarea "I'm looking to join a mission-driven company that’s growing quickly and ready t…"
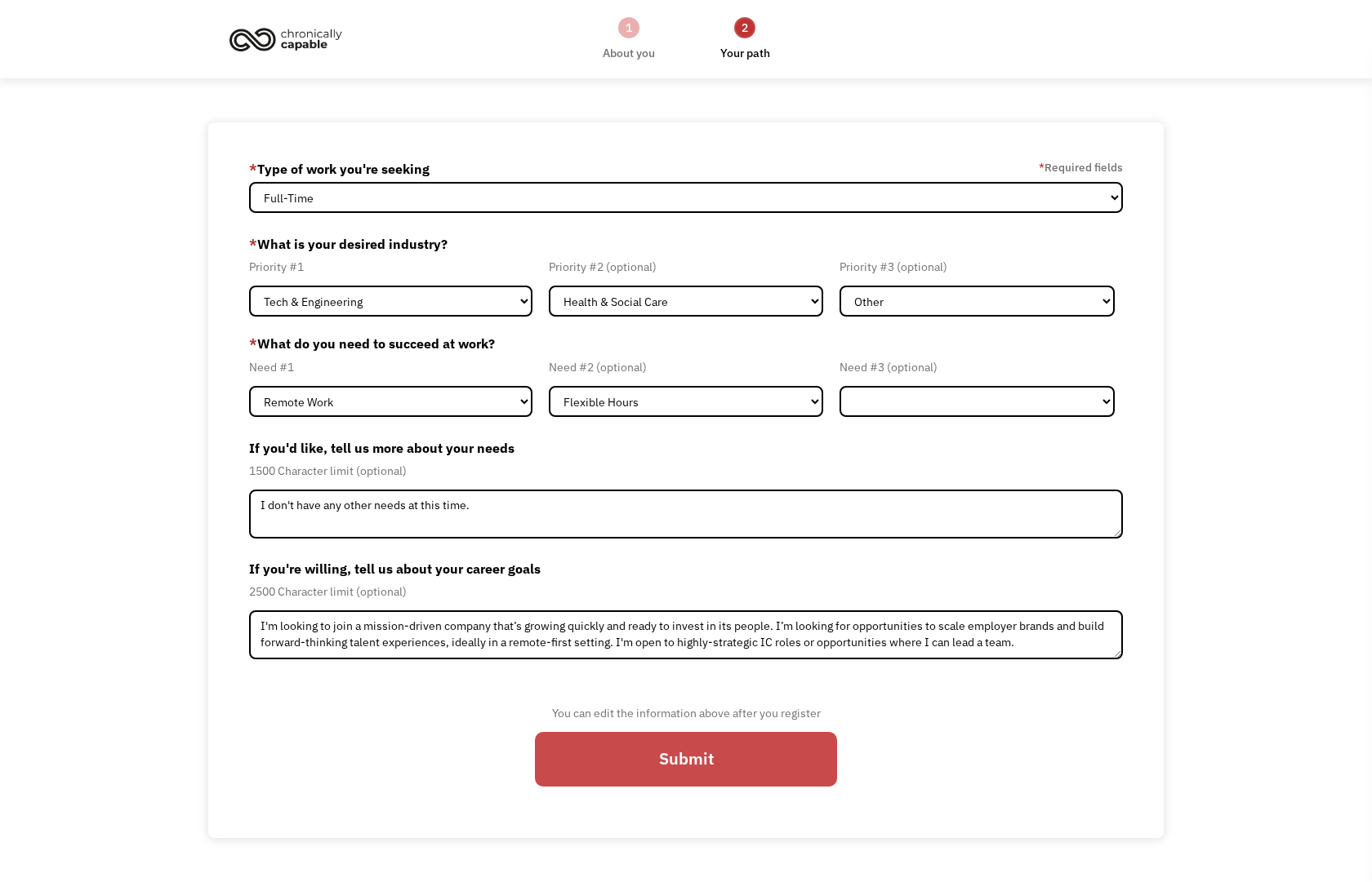
click at [749, 755] on input "Submit" at bounding box center [686, 759] width 302 height 55
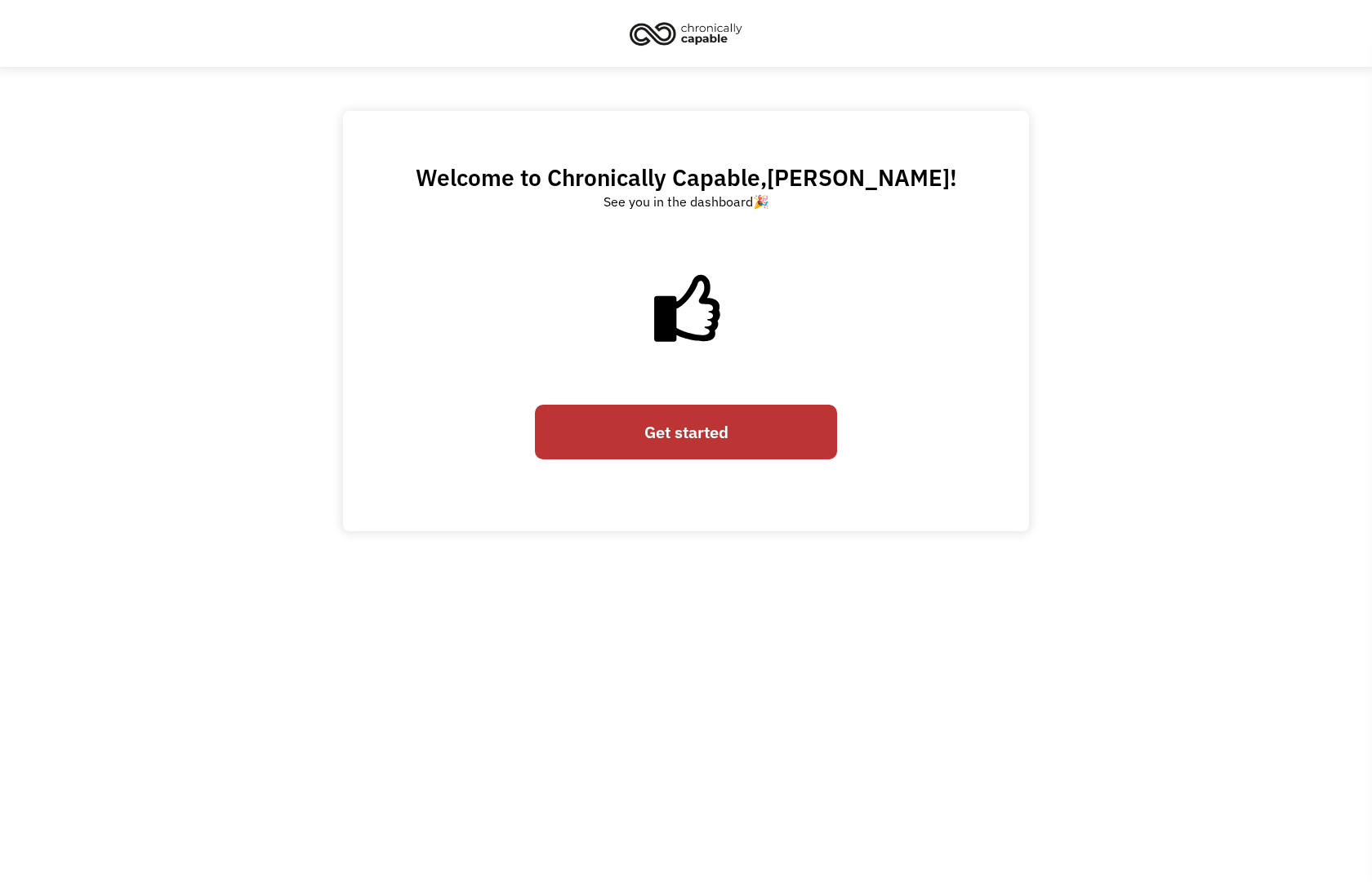
click at [677, 434] on link "Get started" at bounding box center [686, 433] width 302 height 55
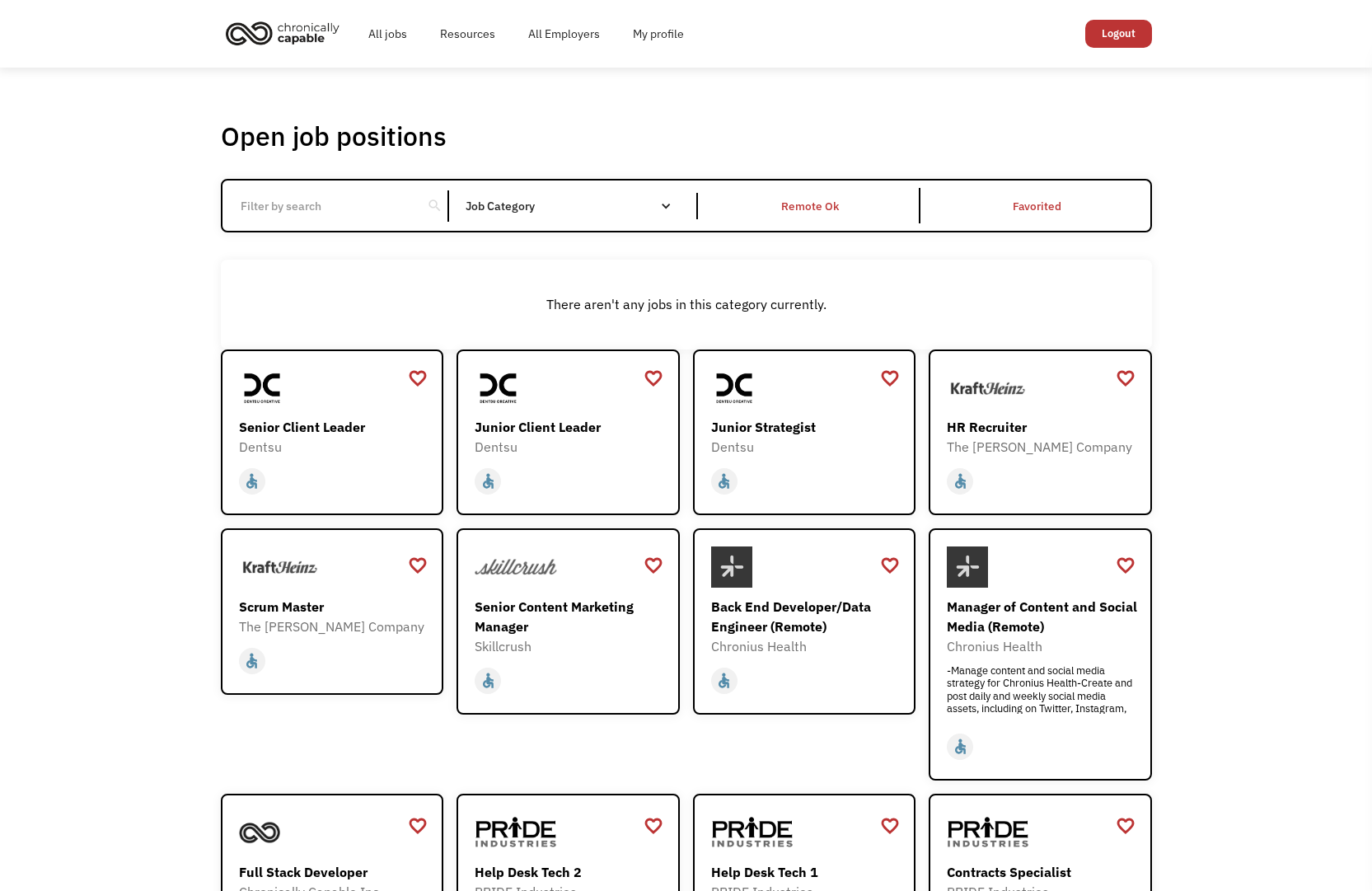
click at [282, 210] on input "Email Form" at bounding box center [322, 205] width 183 height 31
type input "levi strauss"
click input "Email Form" at bounding box center [0, 0] width 0 height 0
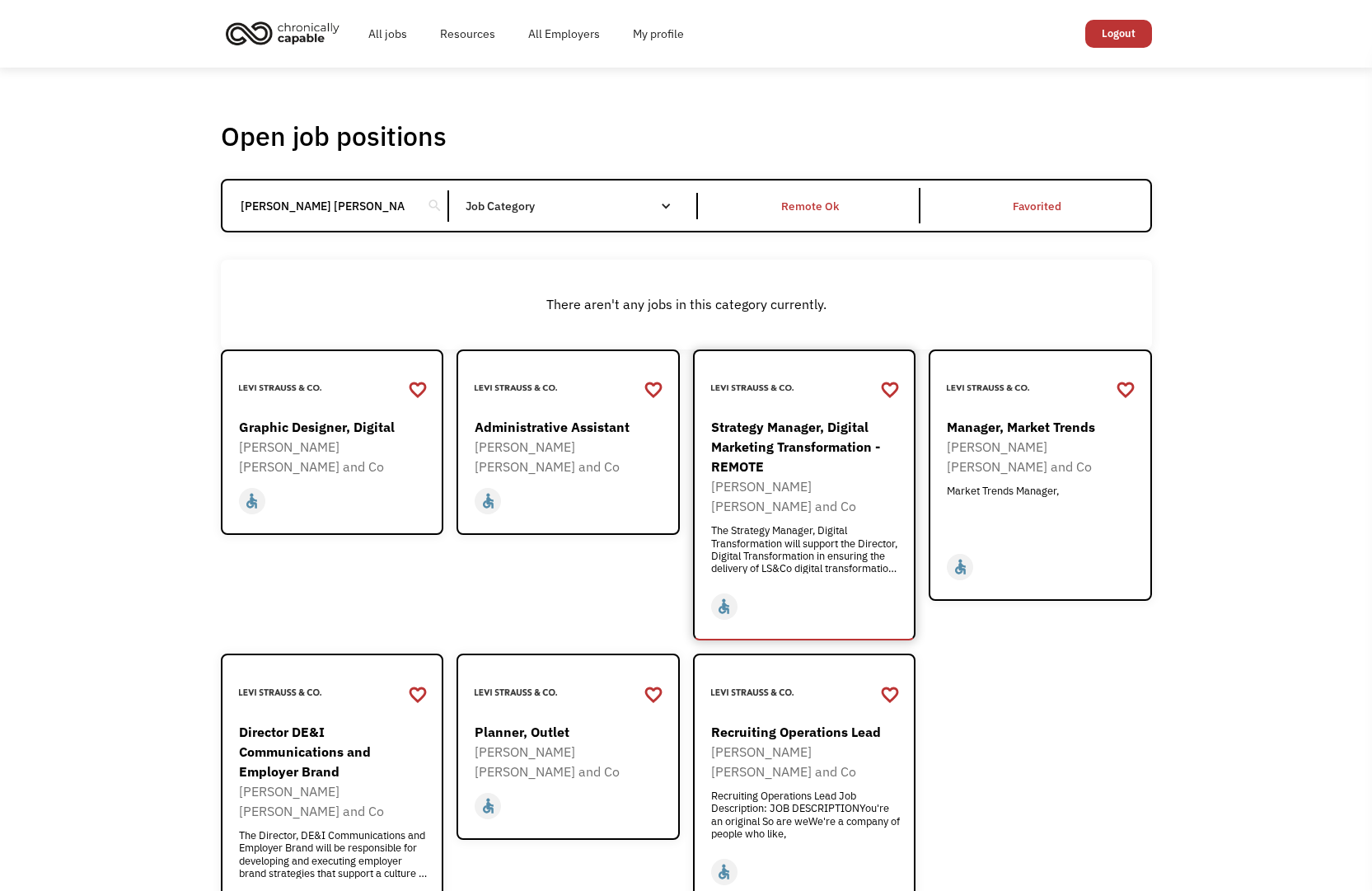
click at [760, 439] on div "Strategy Manager, Digital Marketing Transformation - REMOTE" at bounding box center [806, 446] width 191 height 59
click at [316, 723] on div "Director DE&I Communications and Employer Brand" at bounding box center [334, 752] width 191 height 59
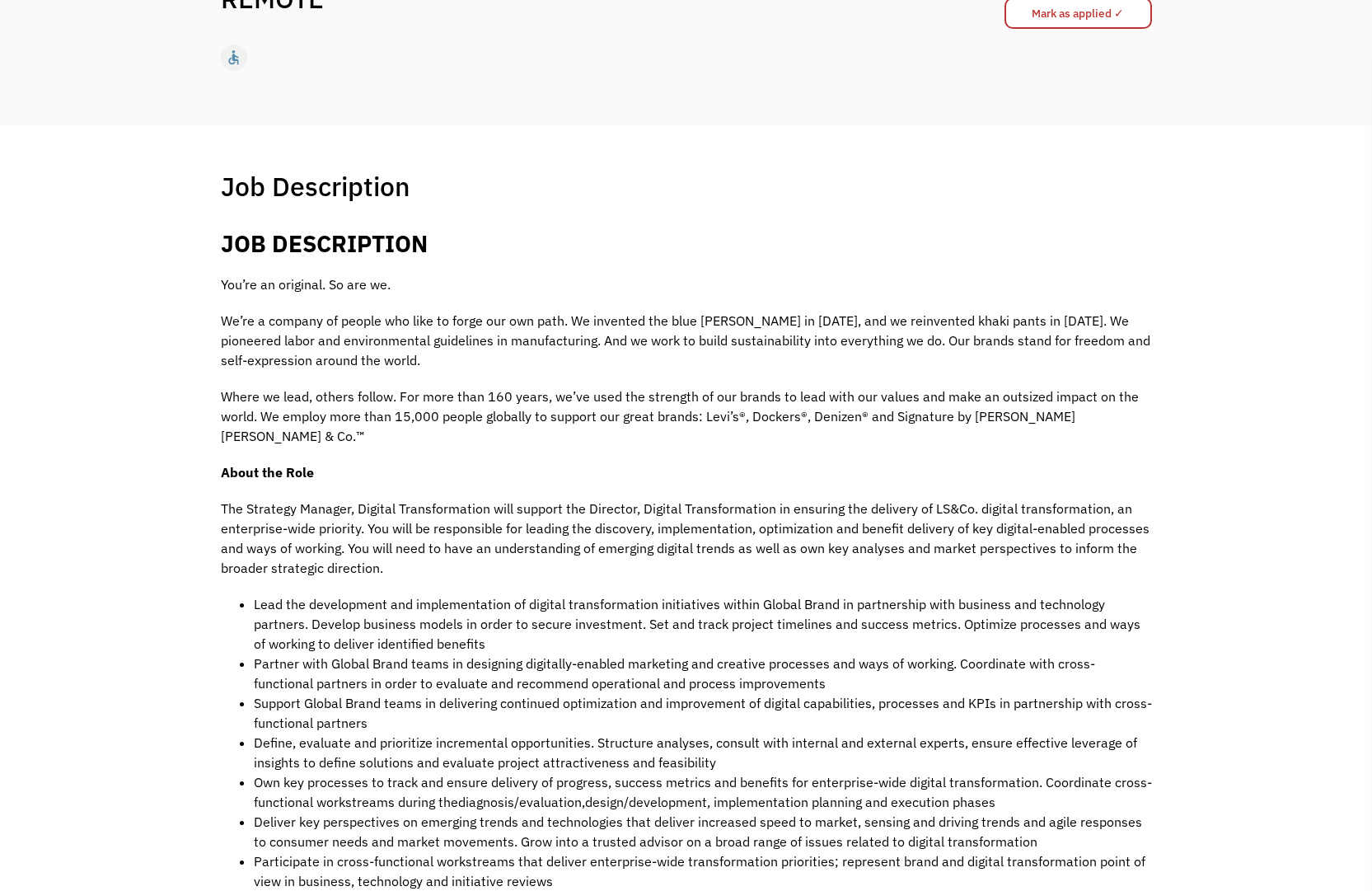
scroll to position [34, 0]
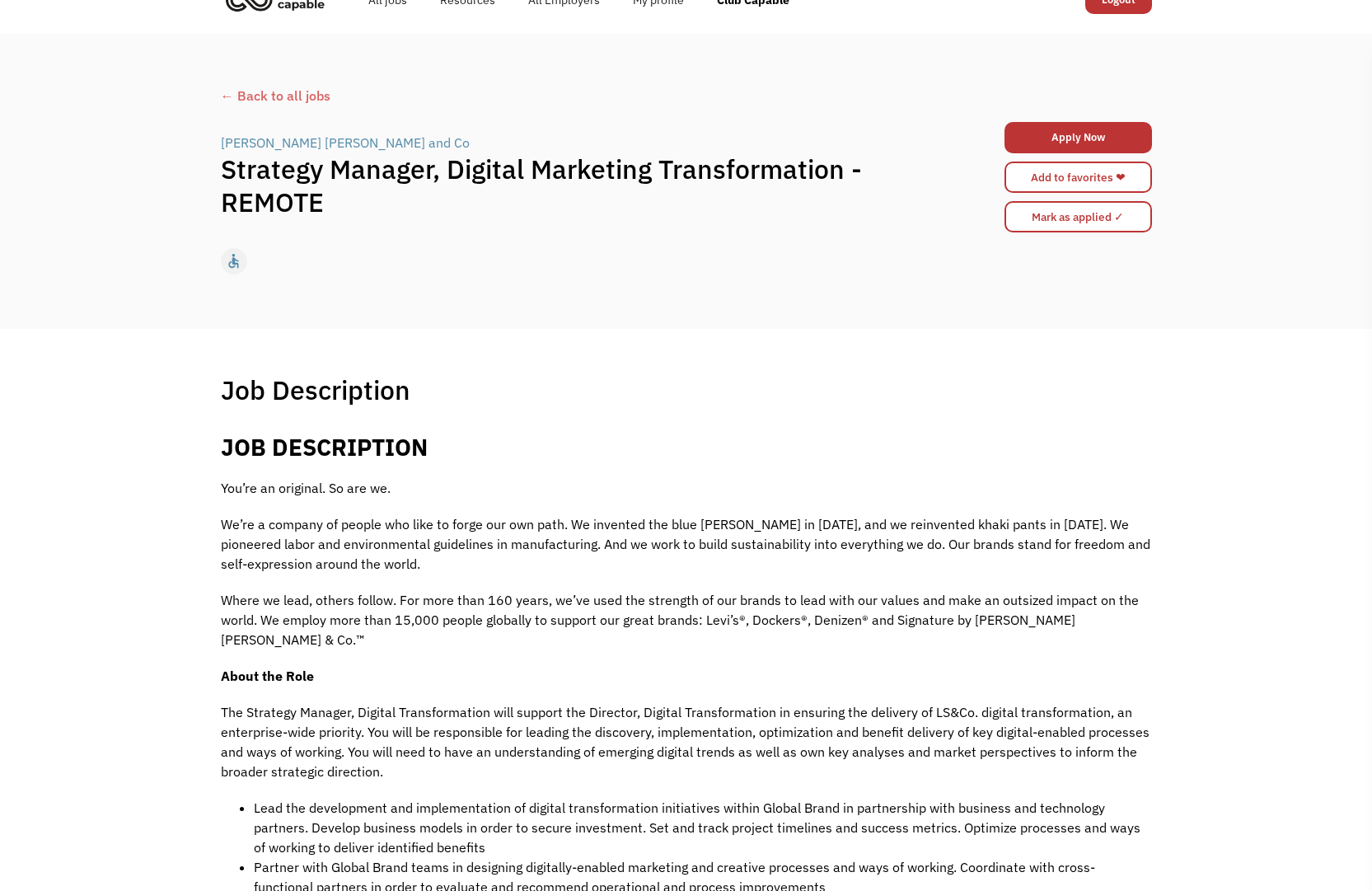
click at [149, 98] on div "← Back to all jobs [PERSON_NAME] [PERSON_NAME] and Co | Strategy Manager, Digit…" at bounding box center [686, 181] width 1372 height 295
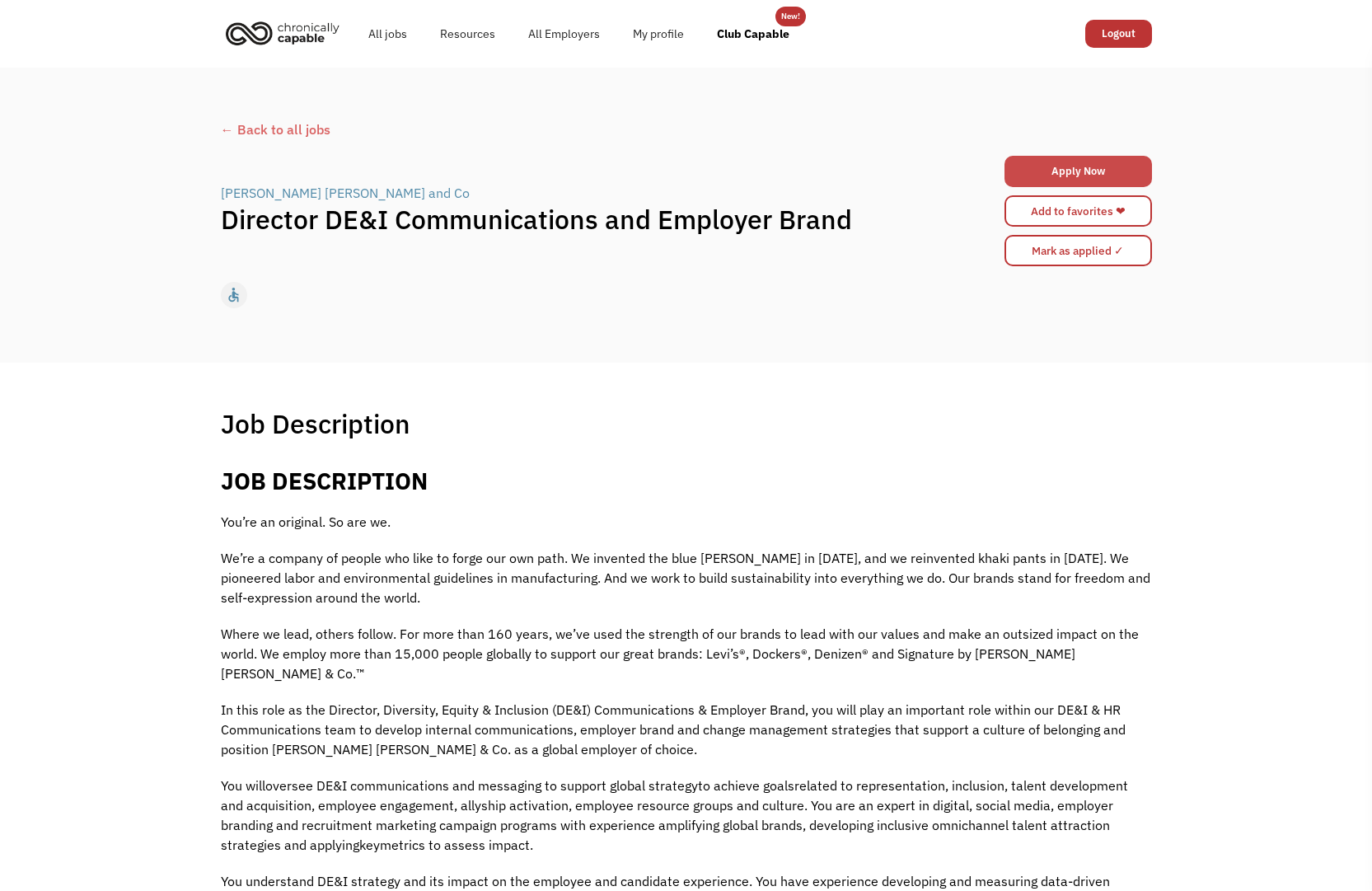
click at [1033, 175] on link "Apply Now" at bounding box center [1077, 171] width 147 height 31
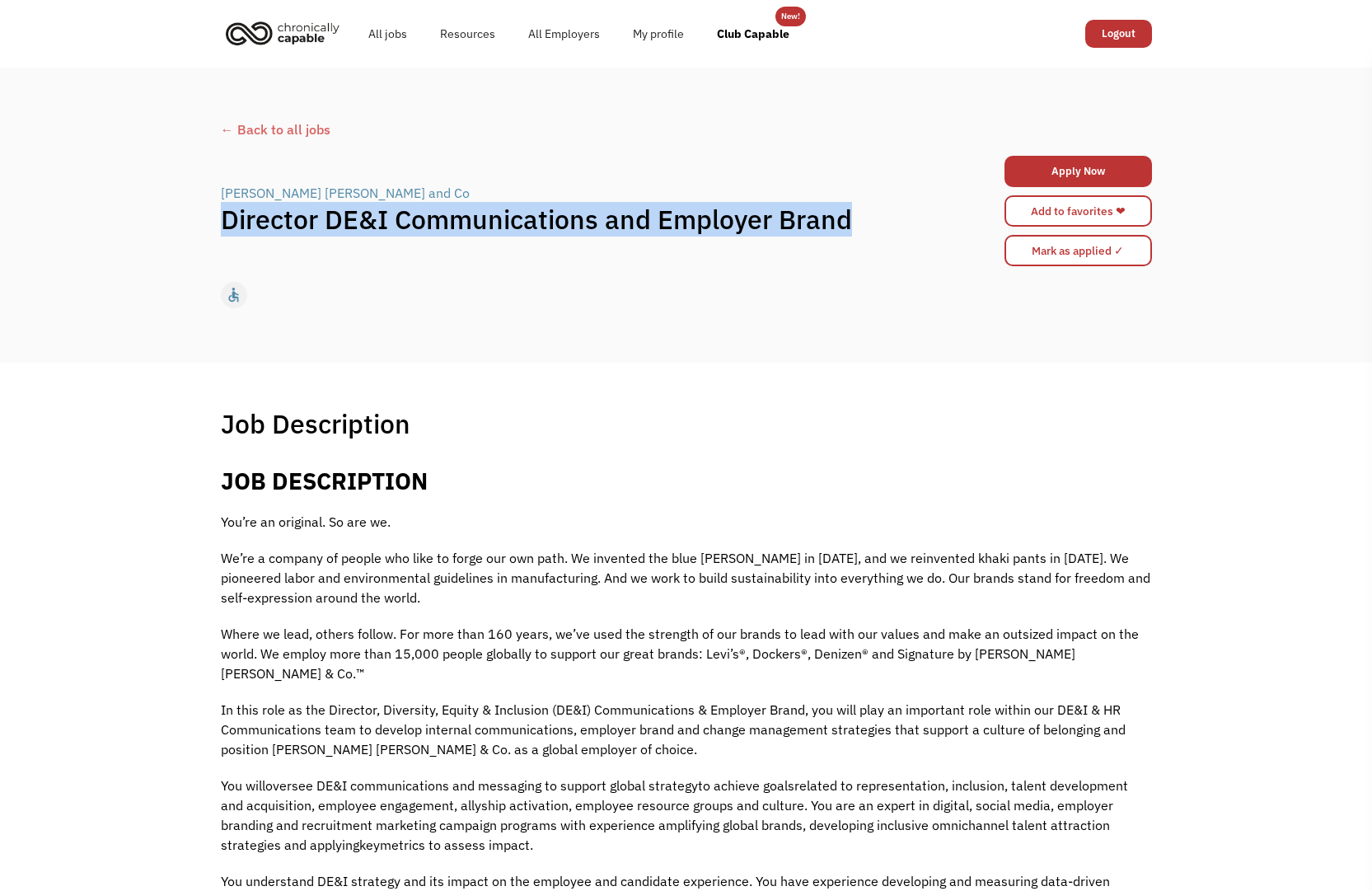
drag, startPoint x: 226, startPoint y: 221, endPoint x: 883, endPoint y: 221, distance: 657.0
click at [883, 221] on h1 "Director DE&I Communications and Employer Brand" at bounding box center [570, 219] width 699 height 33
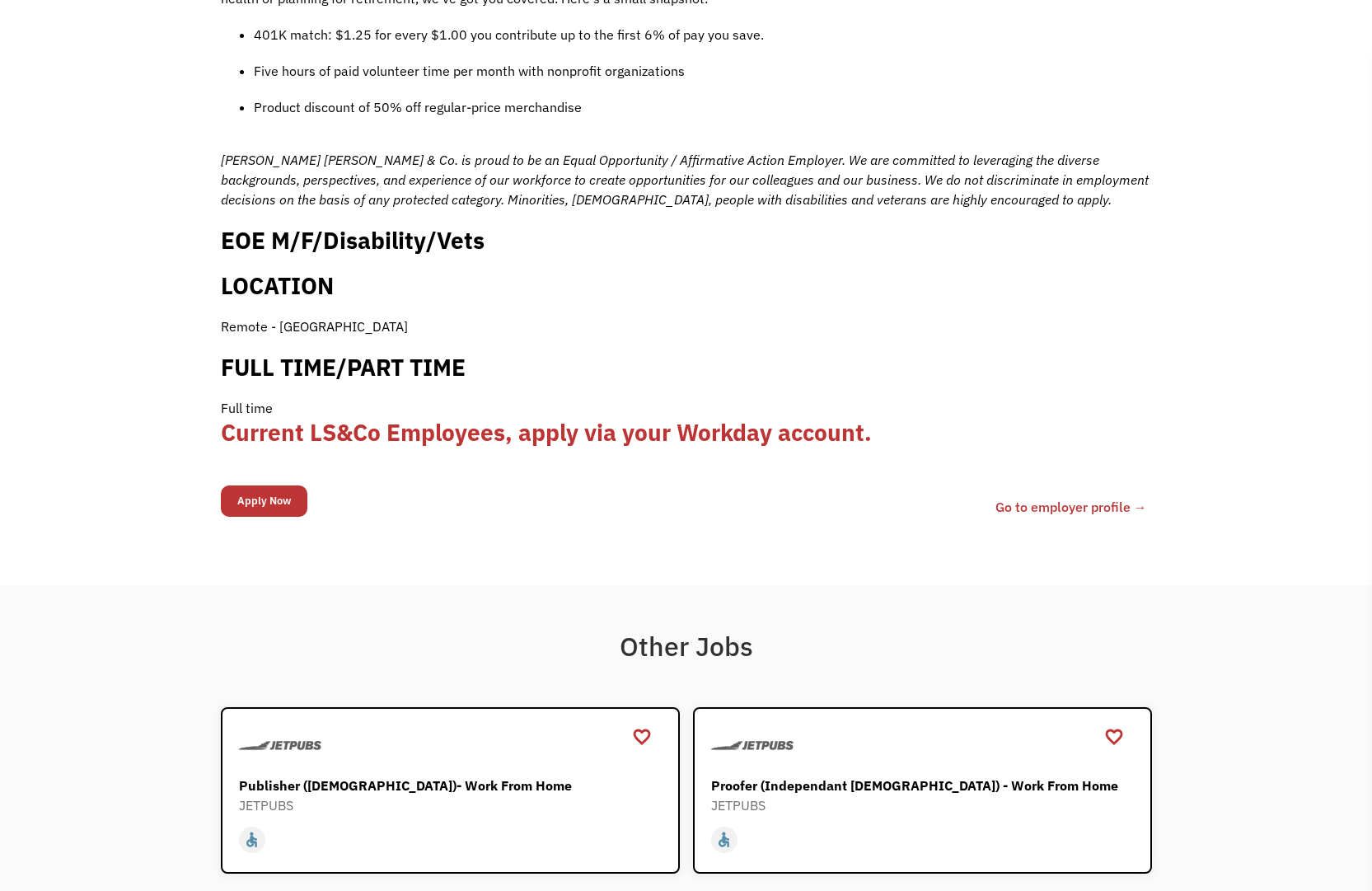
scroll to position [2046, 0]
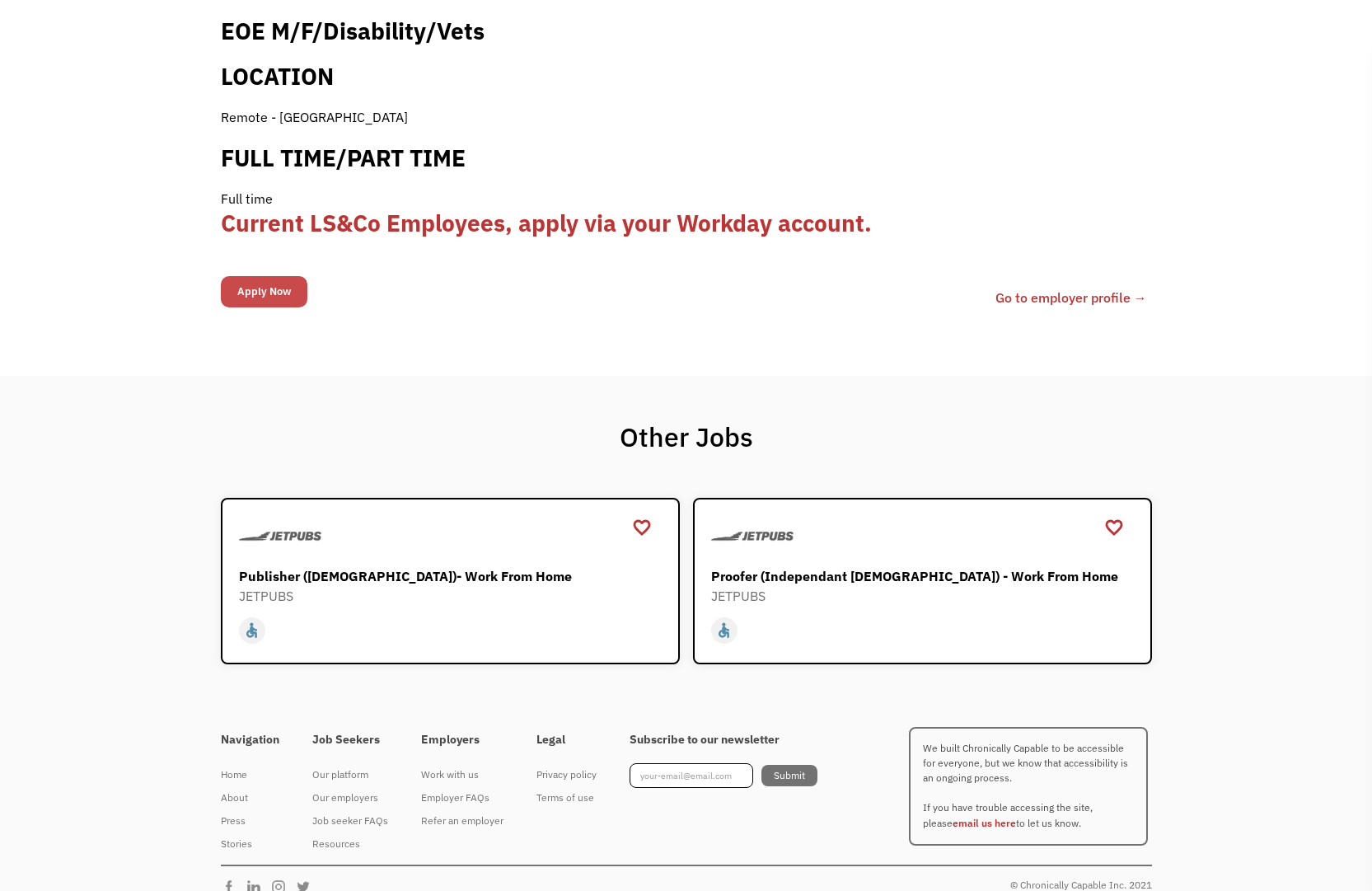
click at [285, 276] on input "Apply Now" at bounding box center [263, 291] width 87 height 31
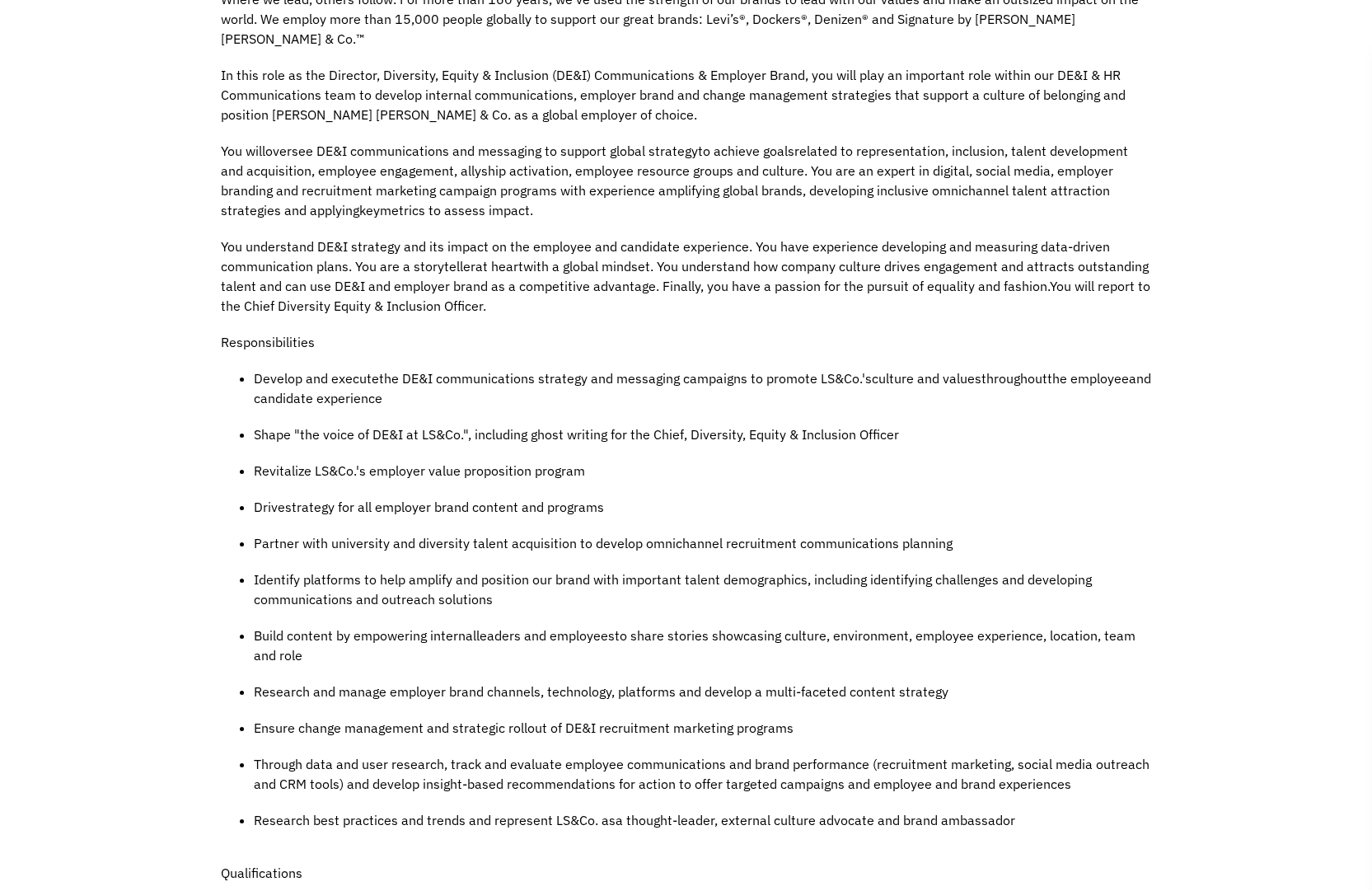
scroll to position [0, 0]
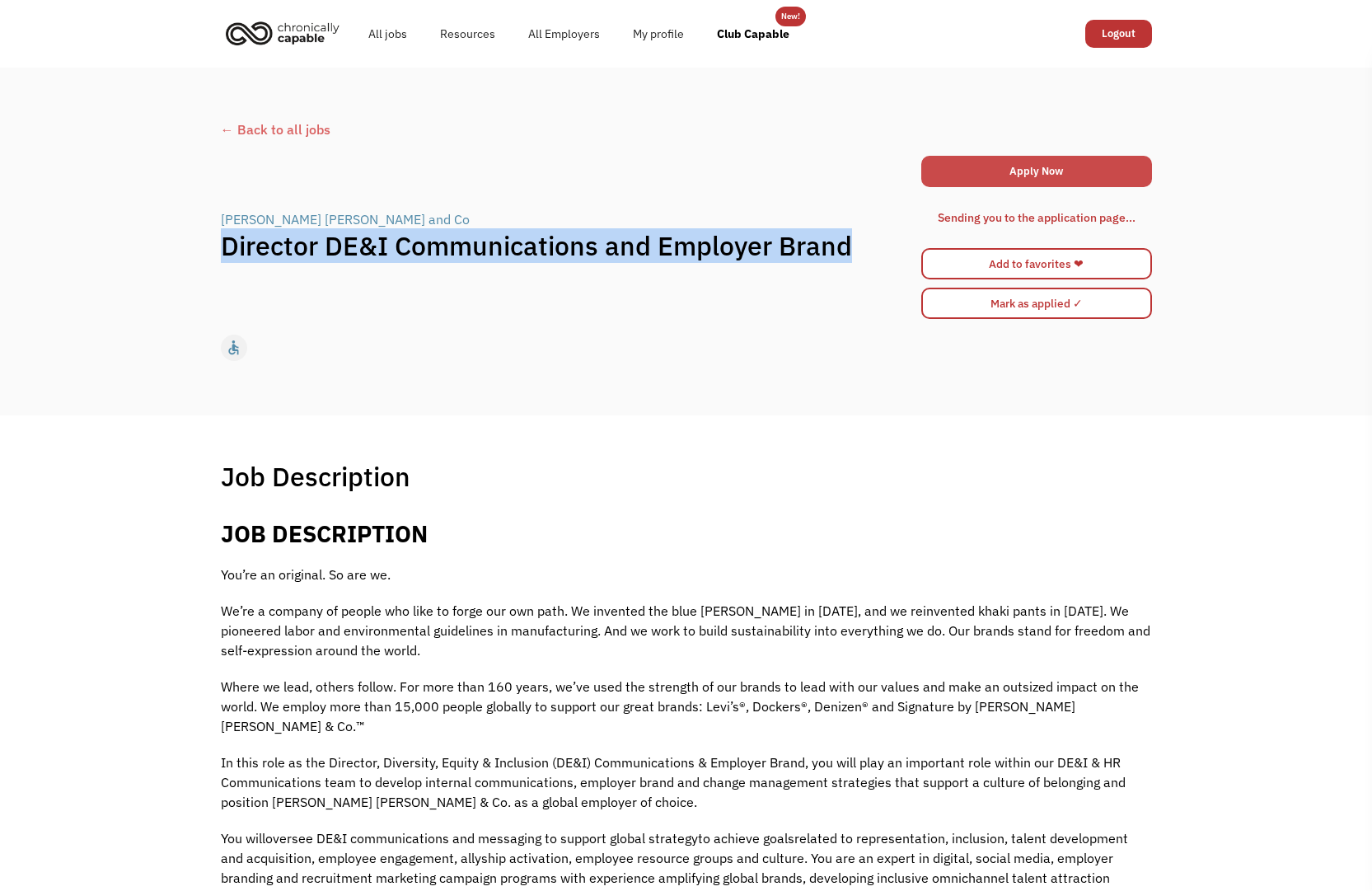
click at [956, 173] on link "Apply Now" at bounding box center [1036, 171] width 231 height 31
copy h1 "Director DE&I Communications and Employer Brand"
